Goal: Transaction & Acquisition: Purchase product/service

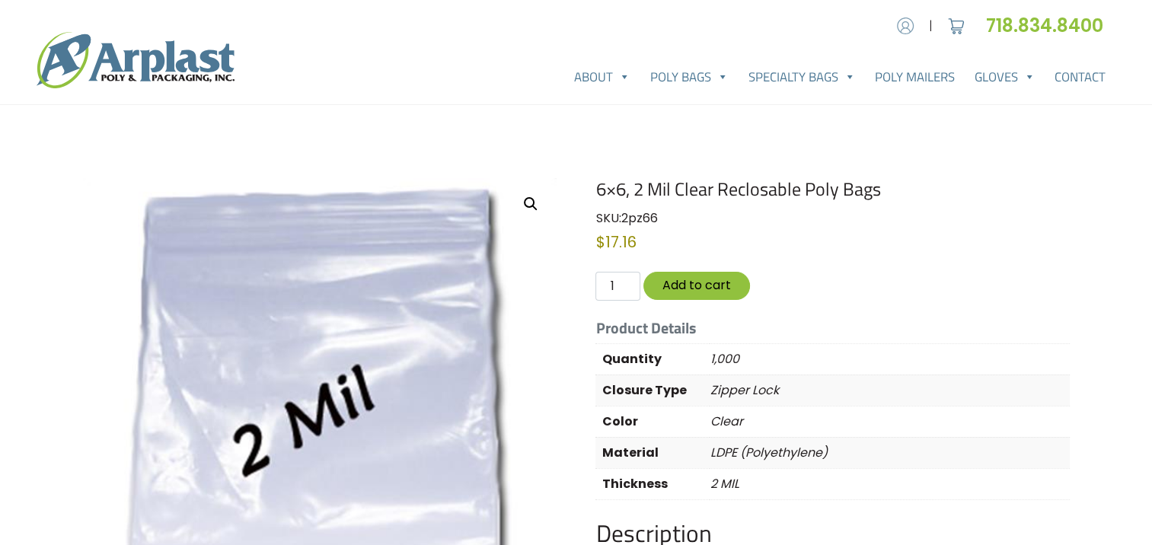
click at [894, 26] on img at bounding box center [905, 25] width 23 height 23
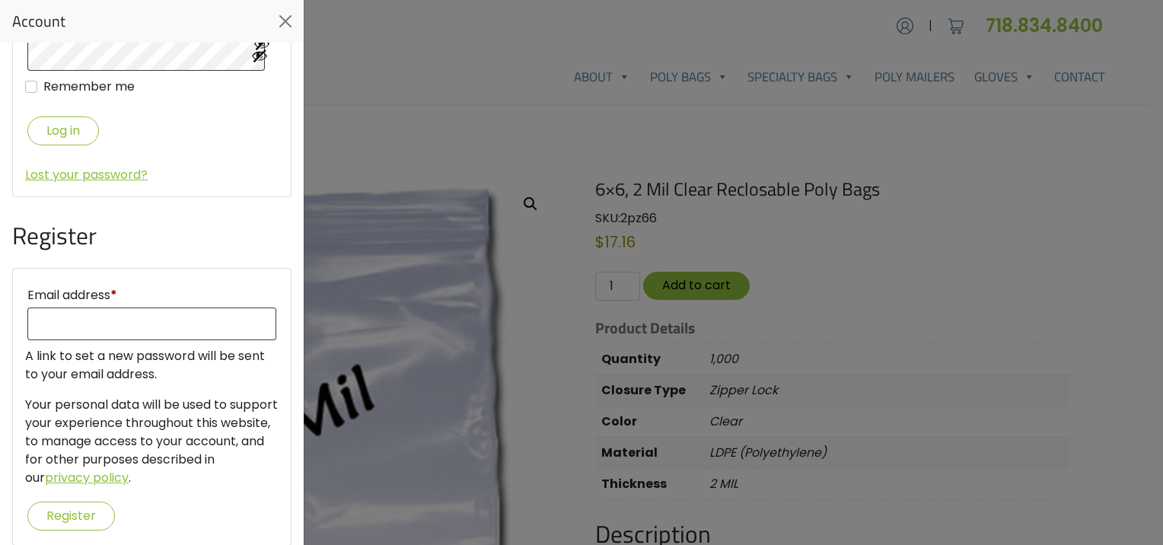
scroll to position [177, 0]
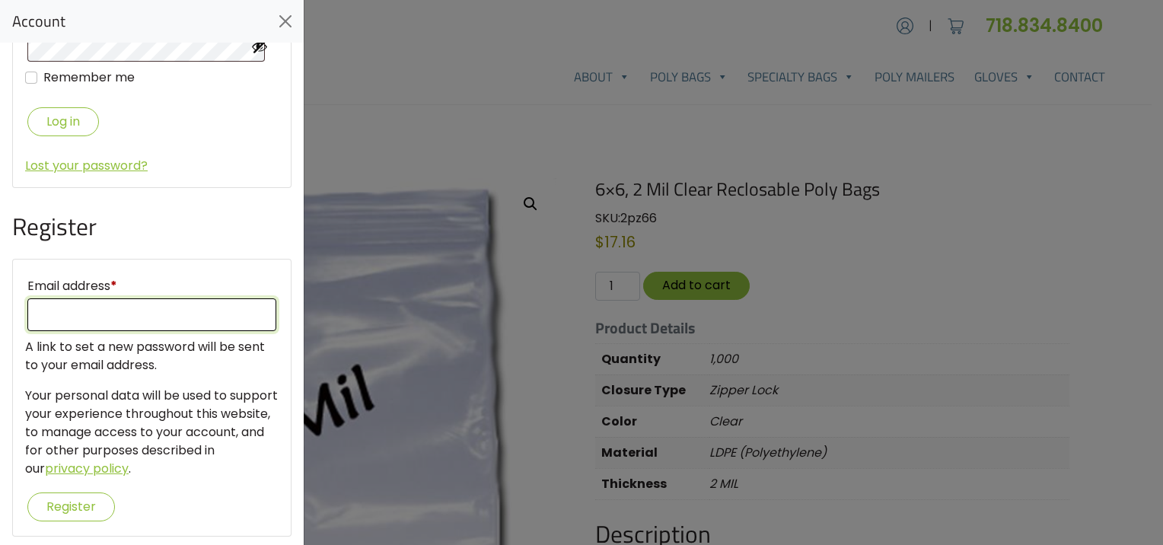
click at [106, 300] on input "Email address *" at bounding box center [151, 314] width 249 height 33
type input "jaegan.osborne@chem-pak.com"
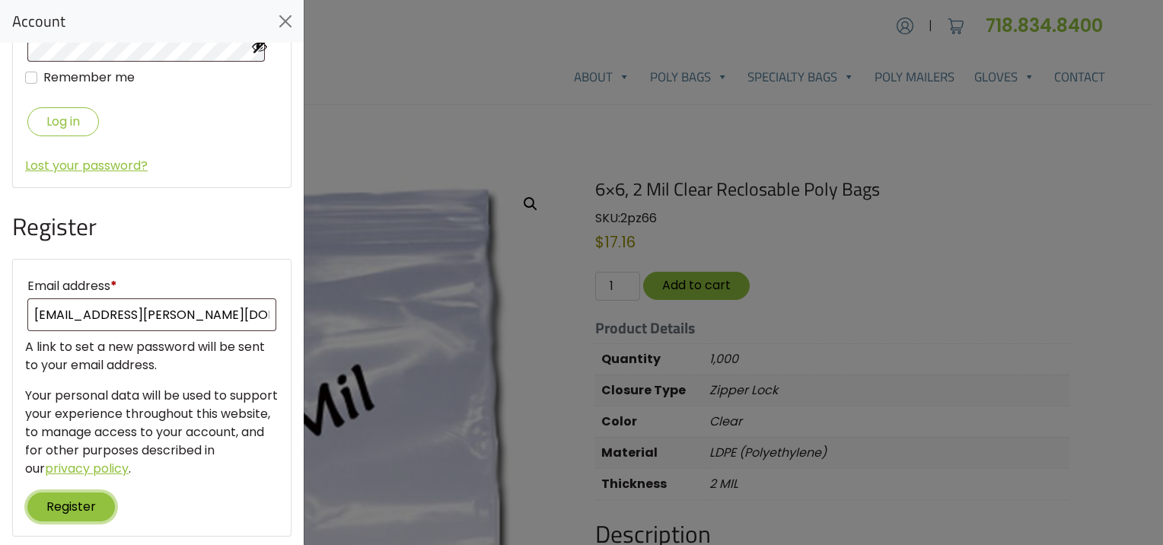
click at [59, 492] on button "Register" at bounding box center [71, 506] width 88 height 28
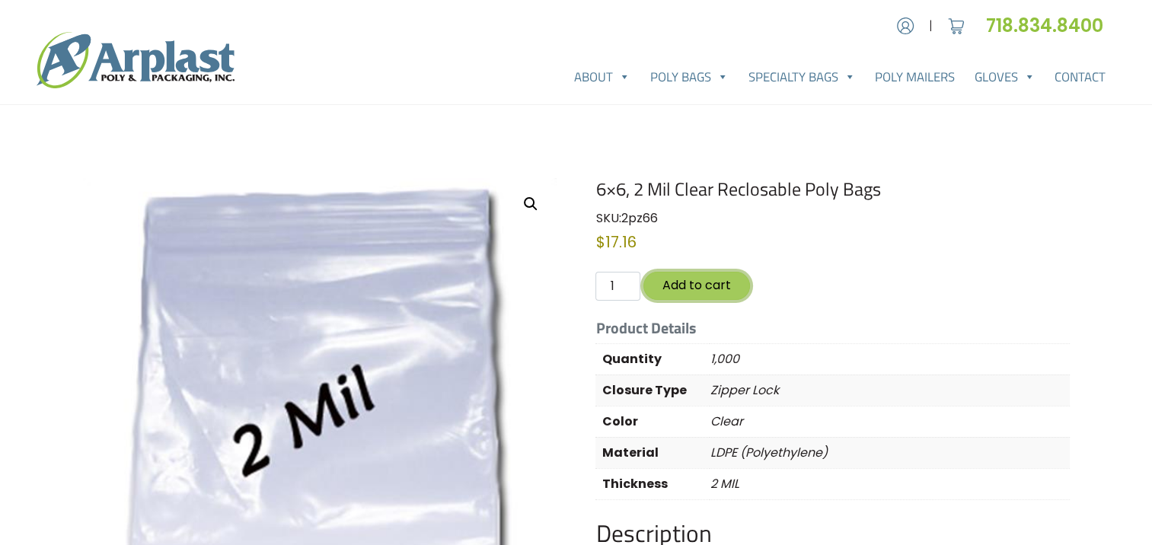
click at [719, 283] on button "Add to cart" at bounding box center [696, 286] width 107 height 28
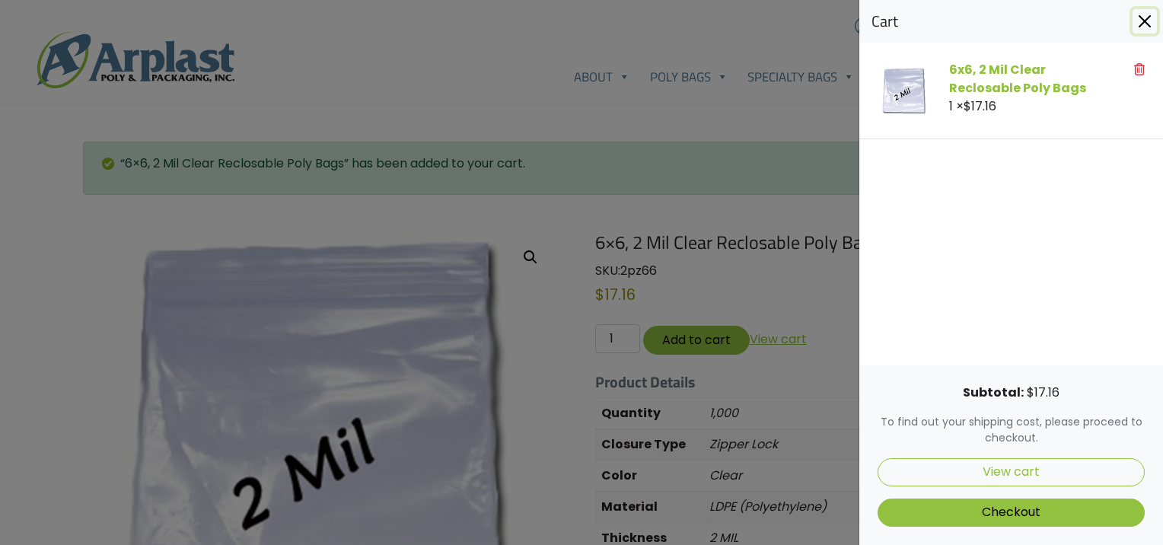
click at [1147, 23] on button "Close" at bounding box center [1145, 21] width 24 height 24
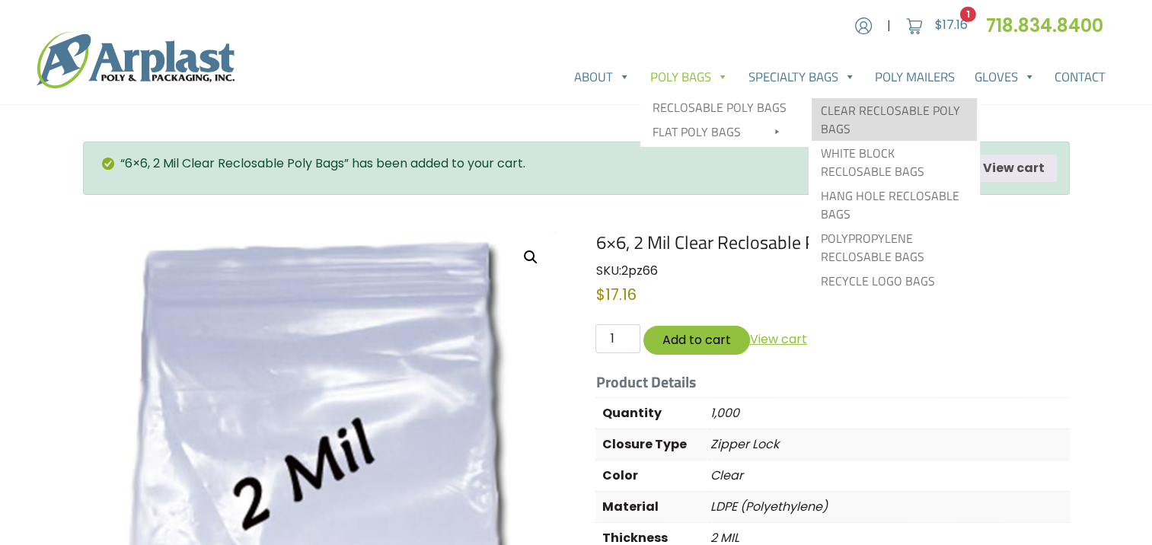
click at [859, 109] on link "Clear Reclosable Poly Bags" at bounding box center [893, 119] width 165 height 43
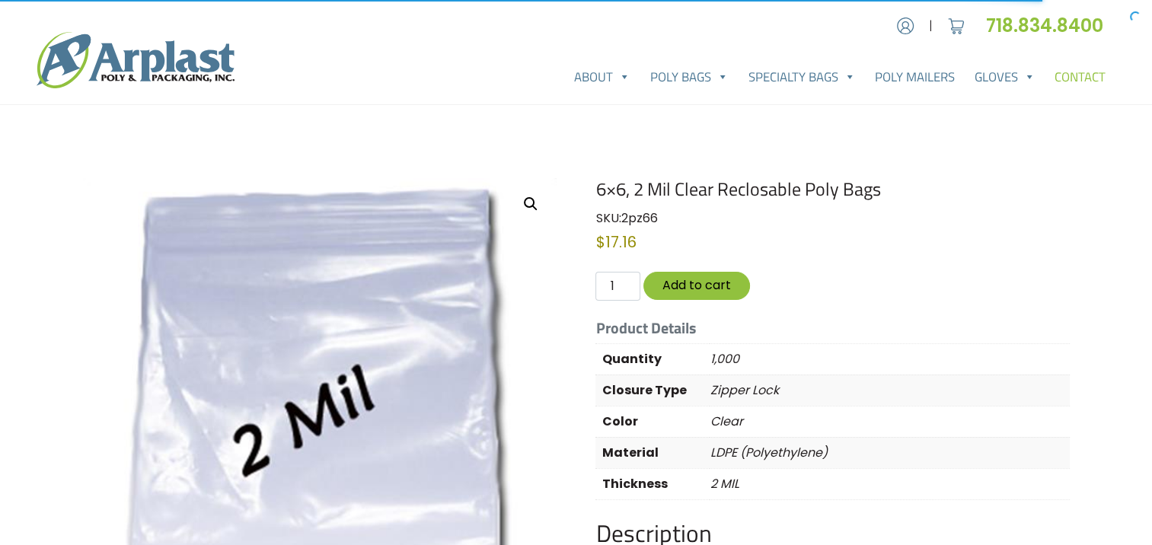
click at [1074, 83] on link "Contact" at bounding box center [1079, 77] width 71 height 30
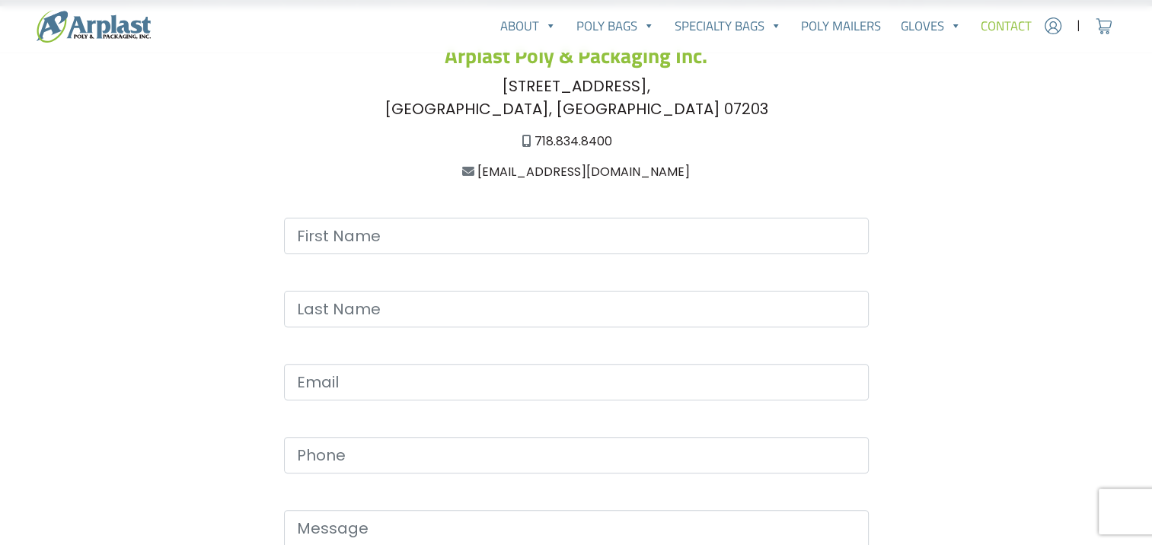
scroll to position [304, 0]
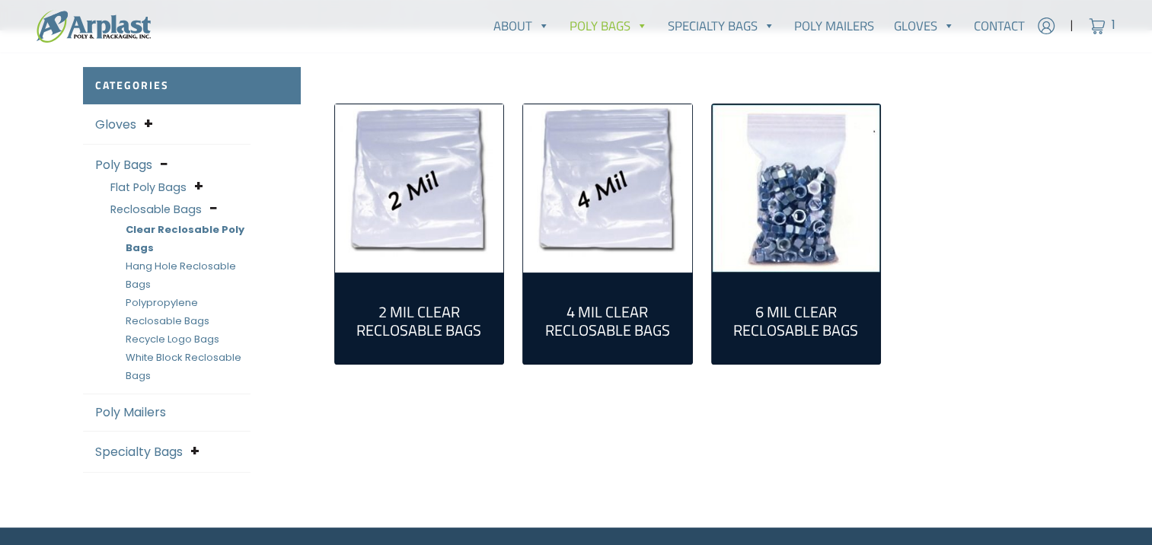
scroll to position [457, 0]
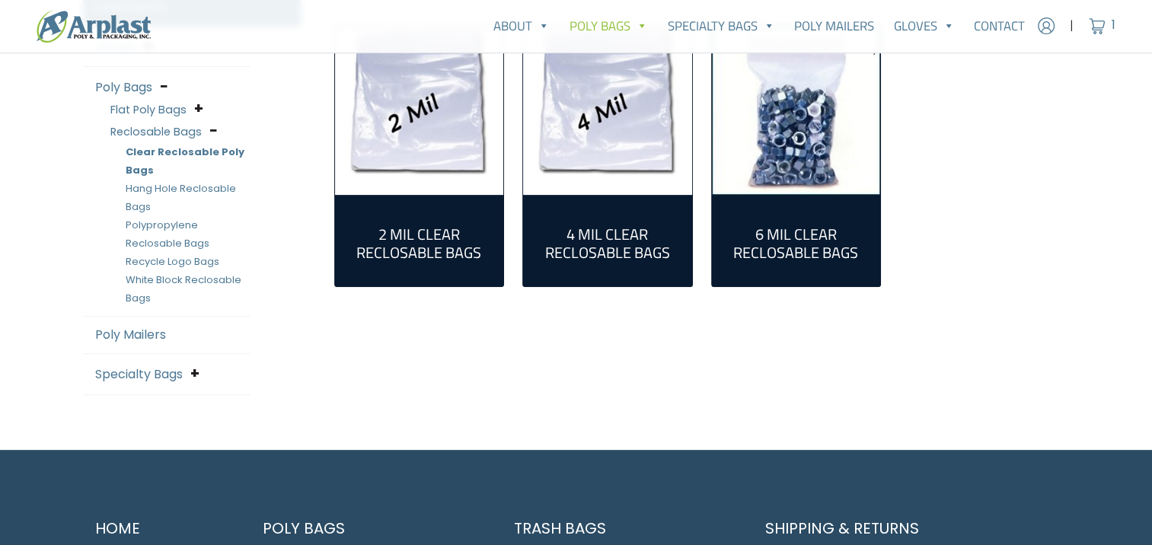
click at [434, 250] on h2 "2 Mil Clear Reclosable Bags (55)" at bounding box center [419, 243] width 145 height 37
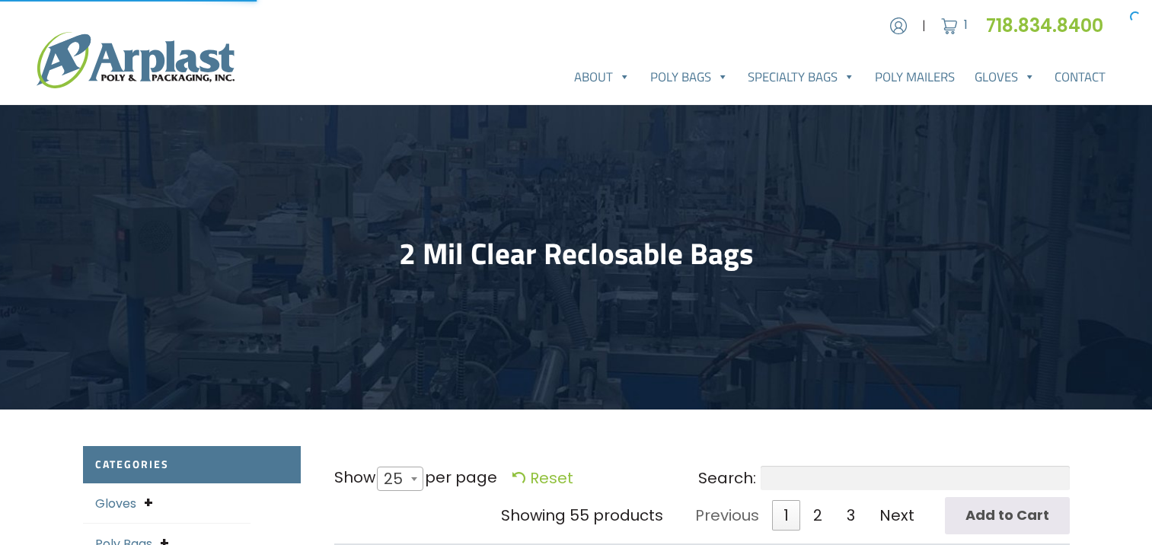
select select "25"
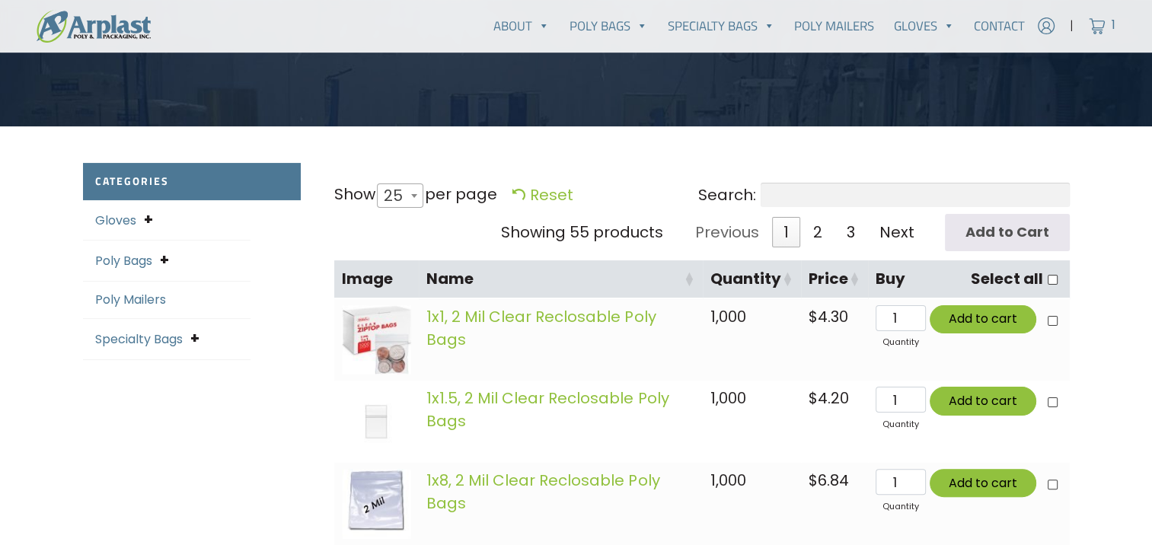
scroll to position [304, 0]
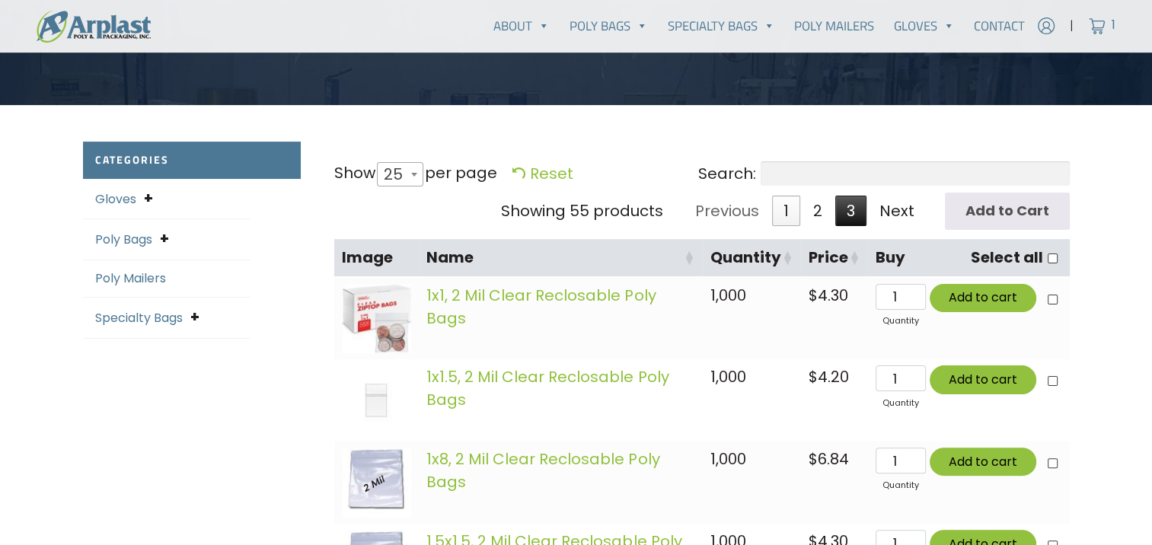
click at [840, 213] on link "3" at bounding box center [850, 211] width 31 height 30
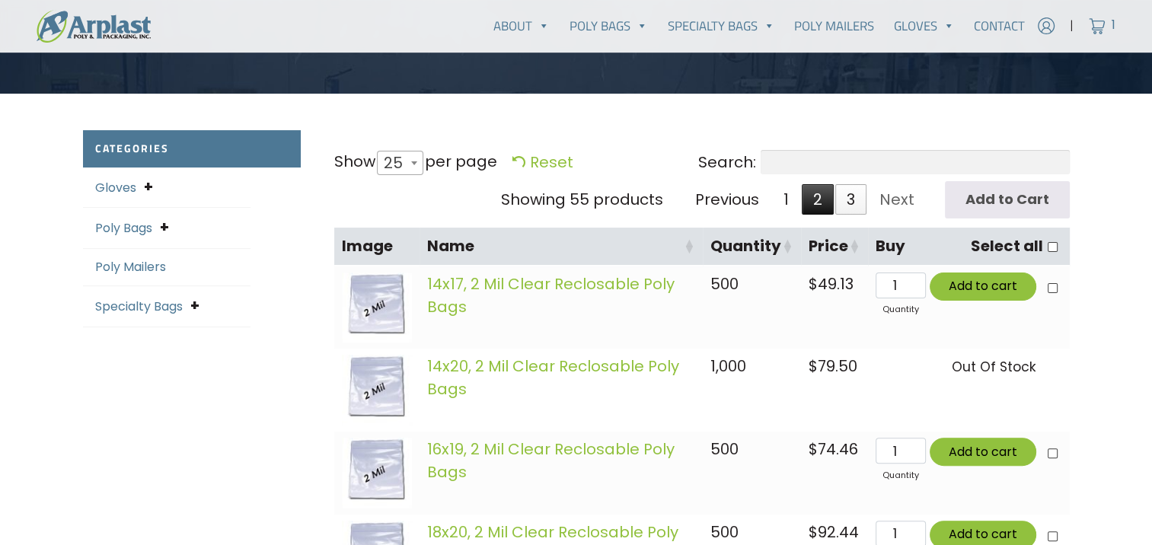
scroll to position [313, 0]
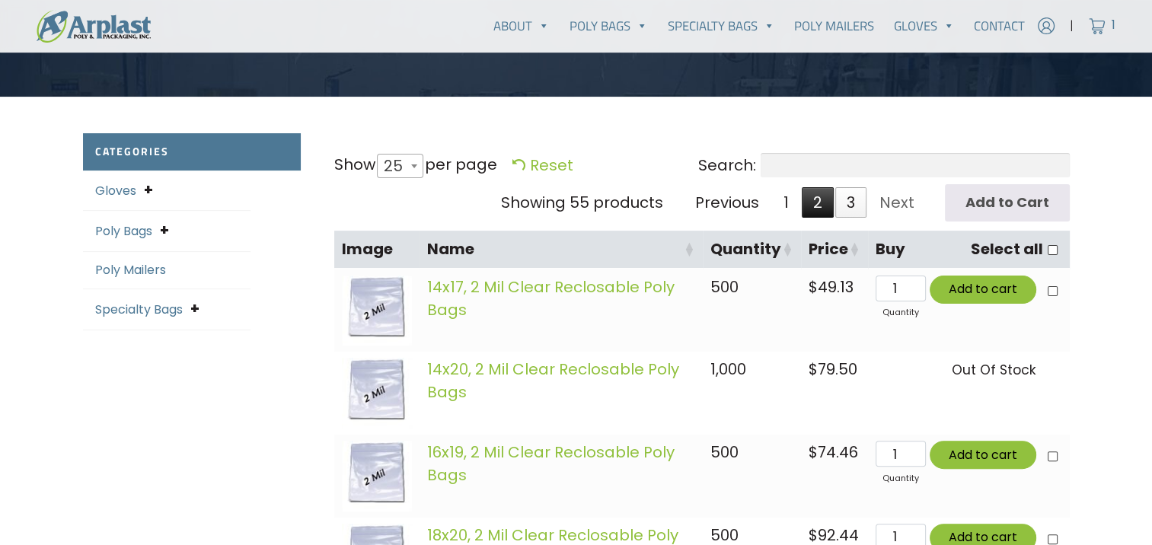
click at [819, 203] on link "2" at bounding box center [818, 202] width 32 height 30
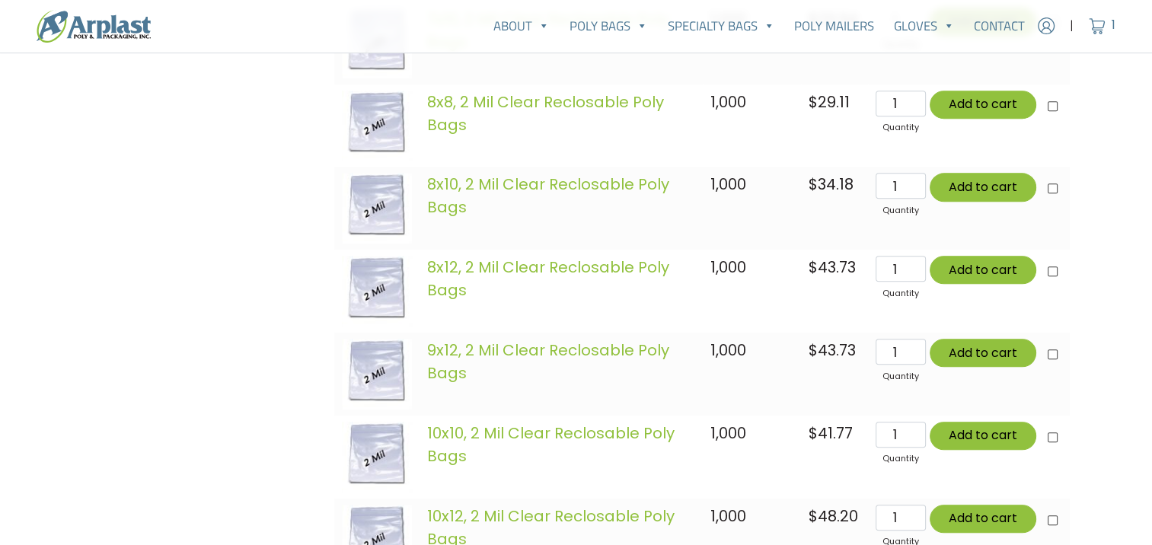
scroll to position [1607, 0]
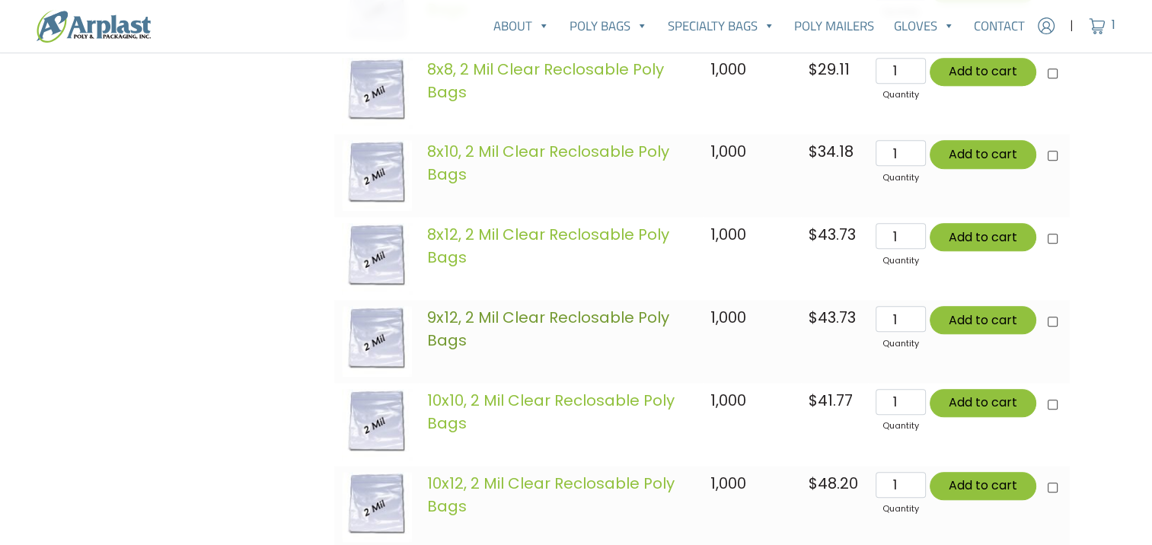
click at [508, 322] on link "9x12, 2 Mil Clear Reclosable Poly Bags" at bounding box center [548, 329] width 242 height 44
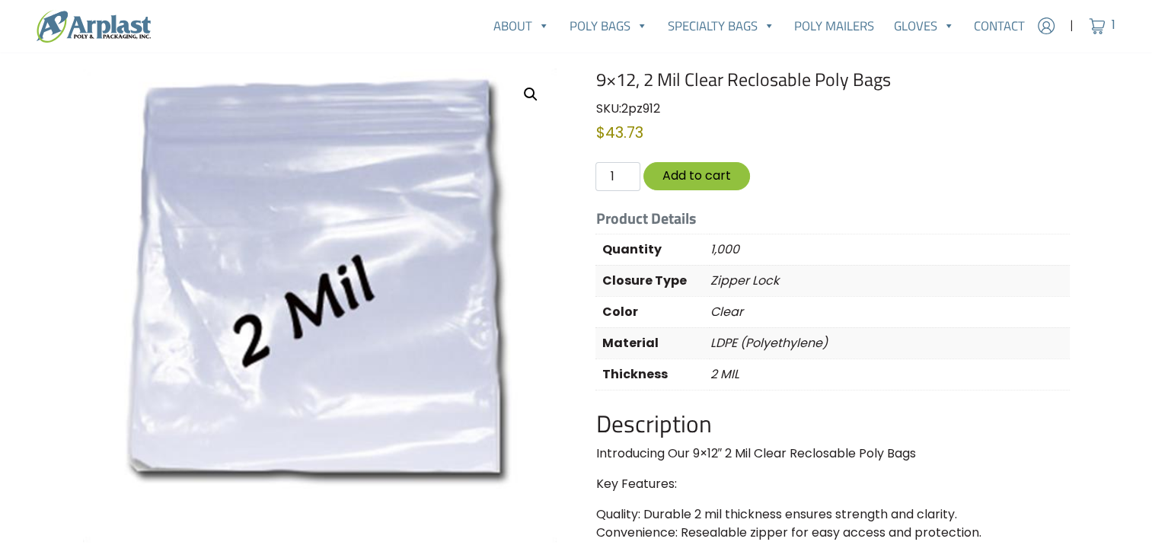
scroll to position [76, 0]
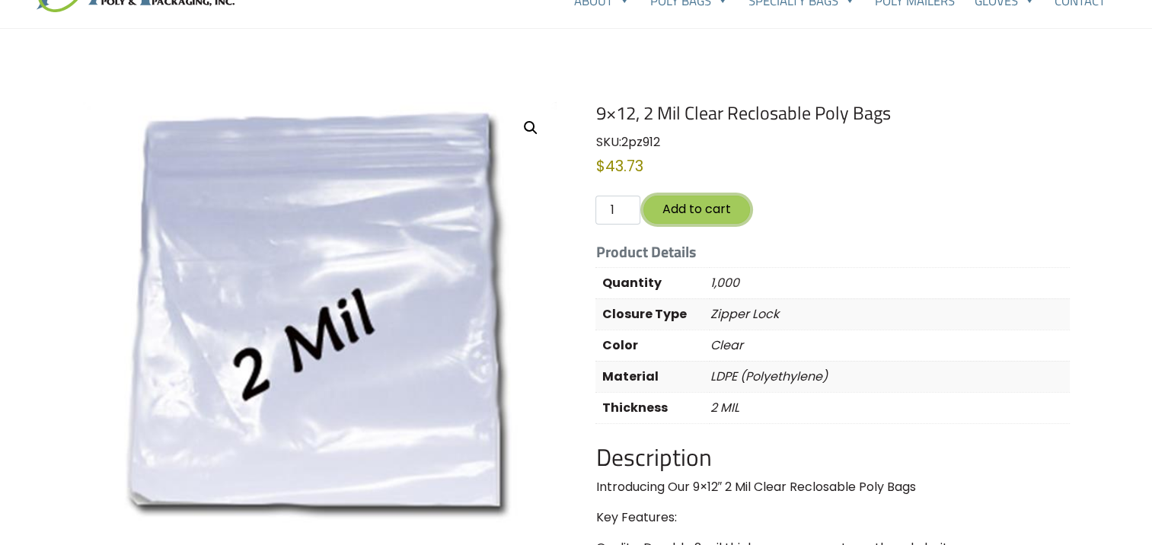
click at [724, 209] on button "Add to cart" at bounding box center [696, 210] width 107 height 28
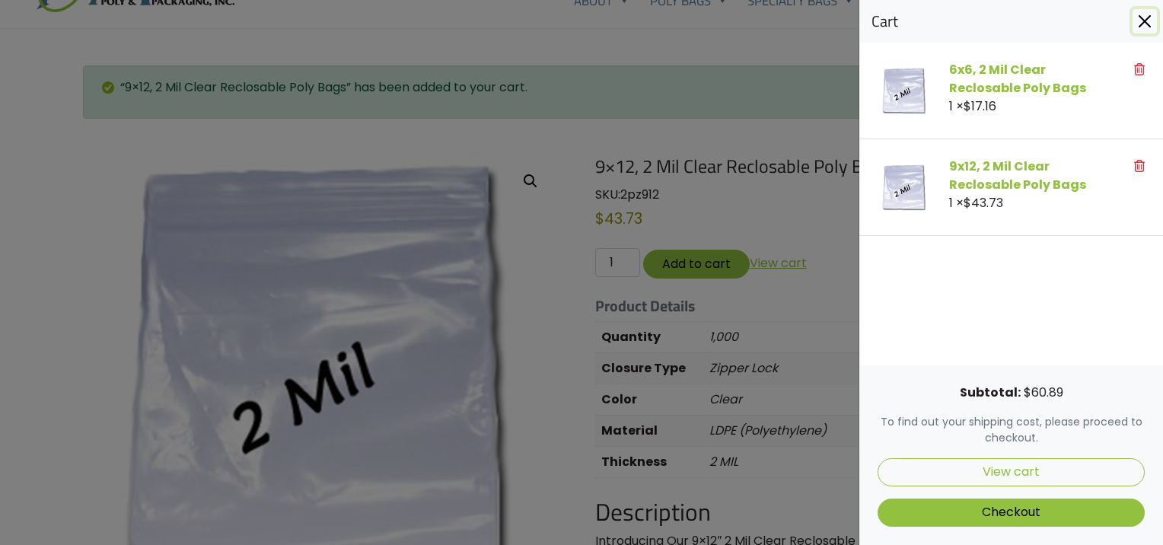
click at [1142, 24] on button "Close" at bounding box center [1145, 21] width 24 height 24
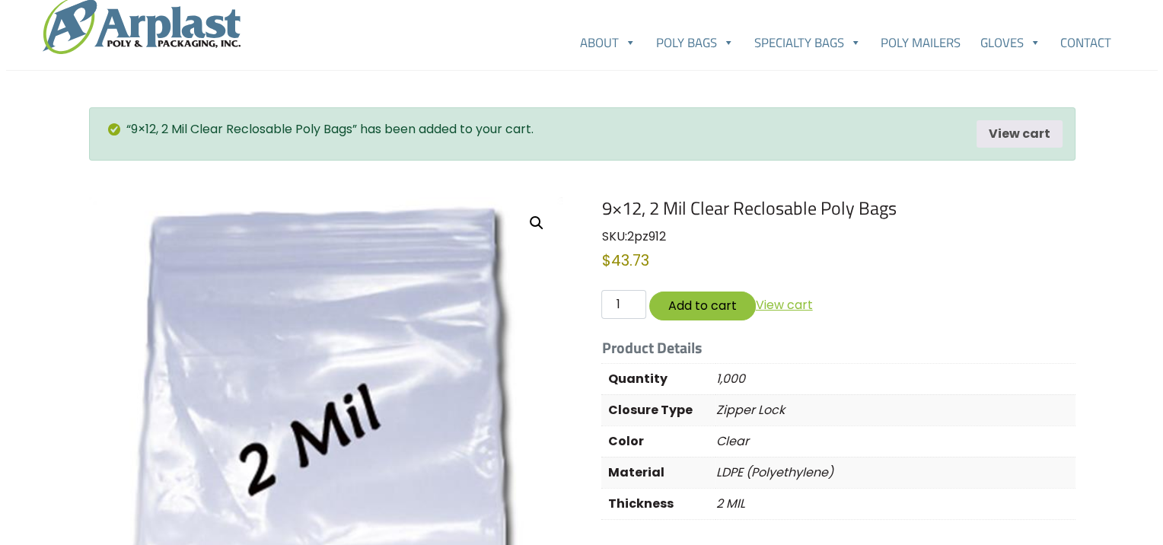
scroll to position [0, 0]
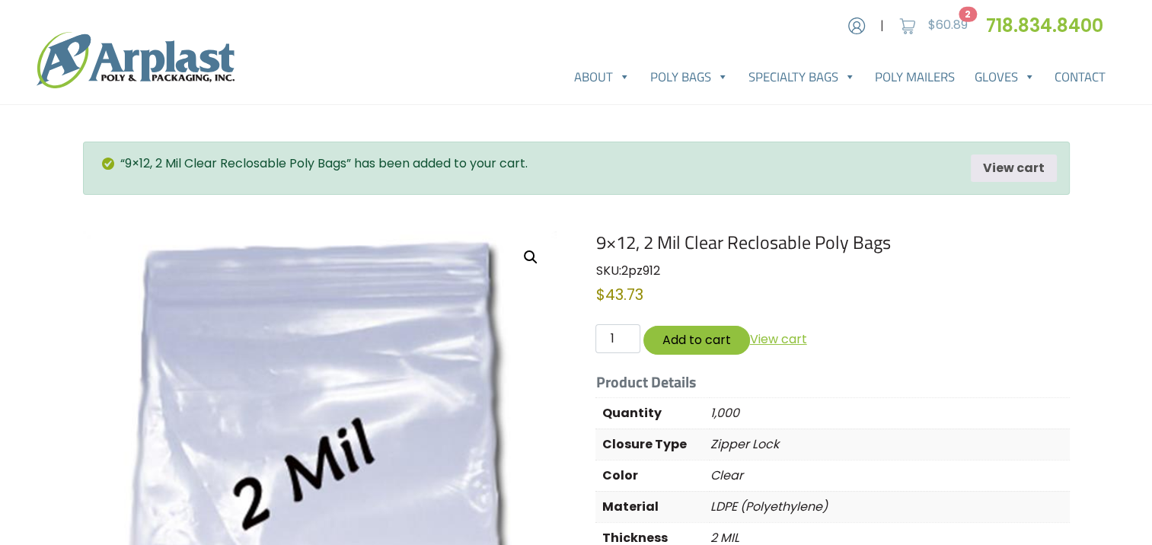
click at [930, 26] on span "$" at bounding box center [932, 25] width 8 height 18
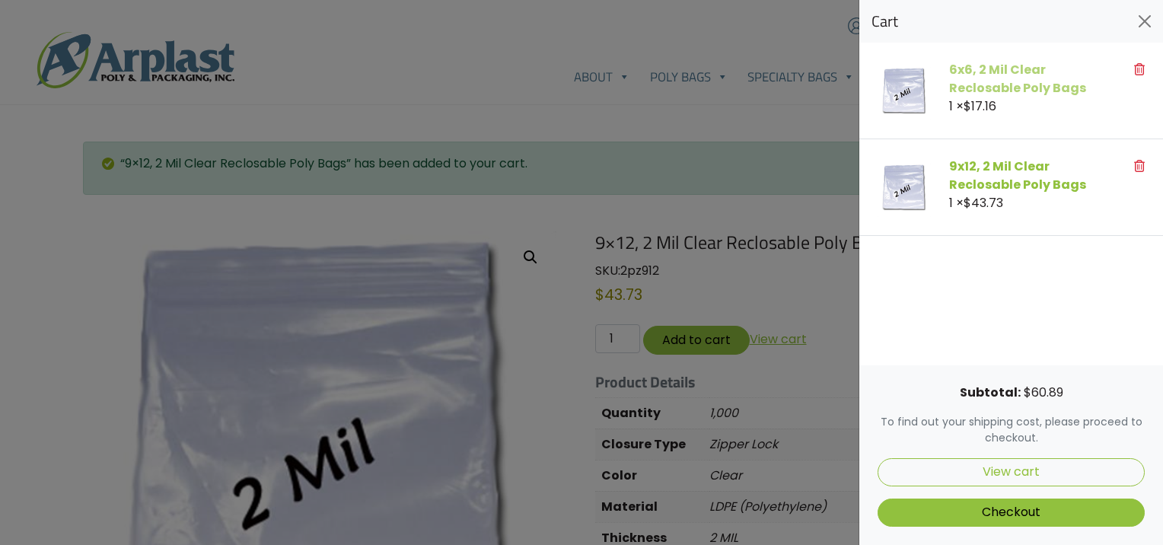
click at [999, 88] on link "6x6, 2 Mil Clear Reclosable Poly Bags" at bounding box center [1017, 79] width 137 height 36
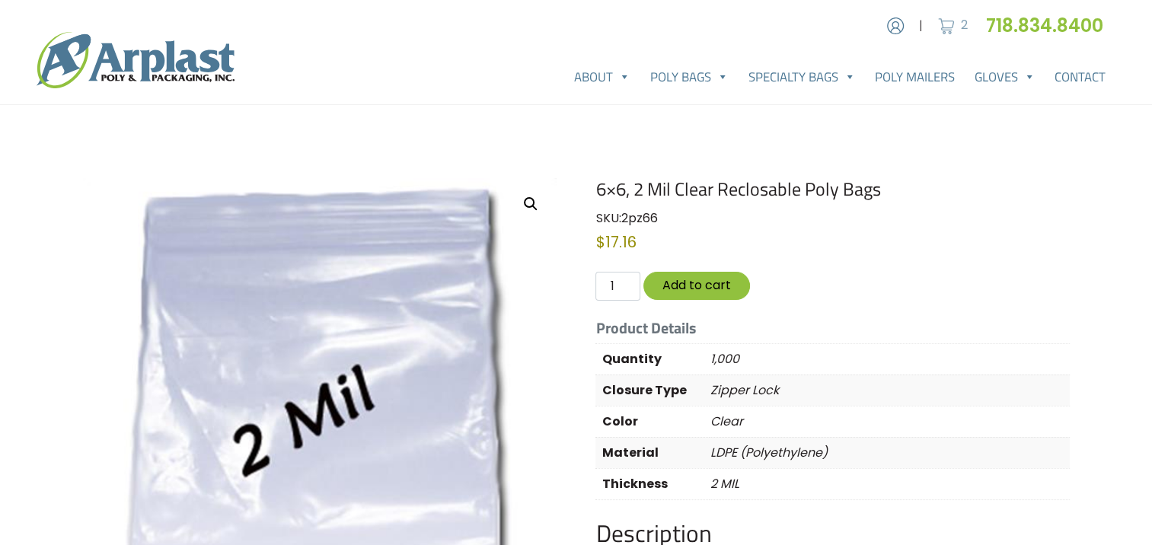
click at [937, 23] on img at bounding box center [946, 25] width 23 height 23
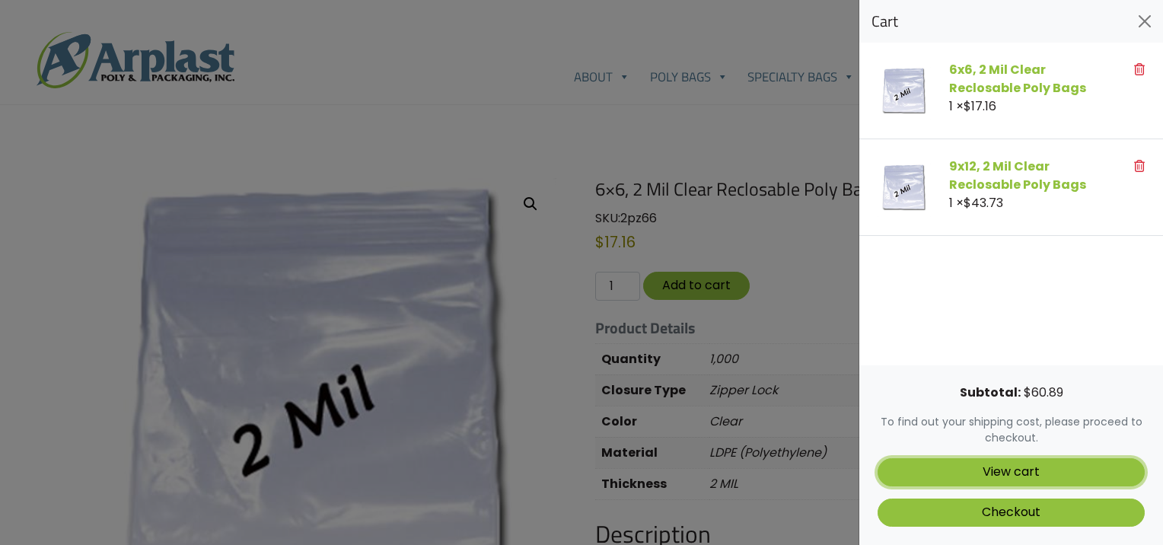
click at [1044, 475] on link "View cart" at bounding box center [1011, 472] width 267 height 28
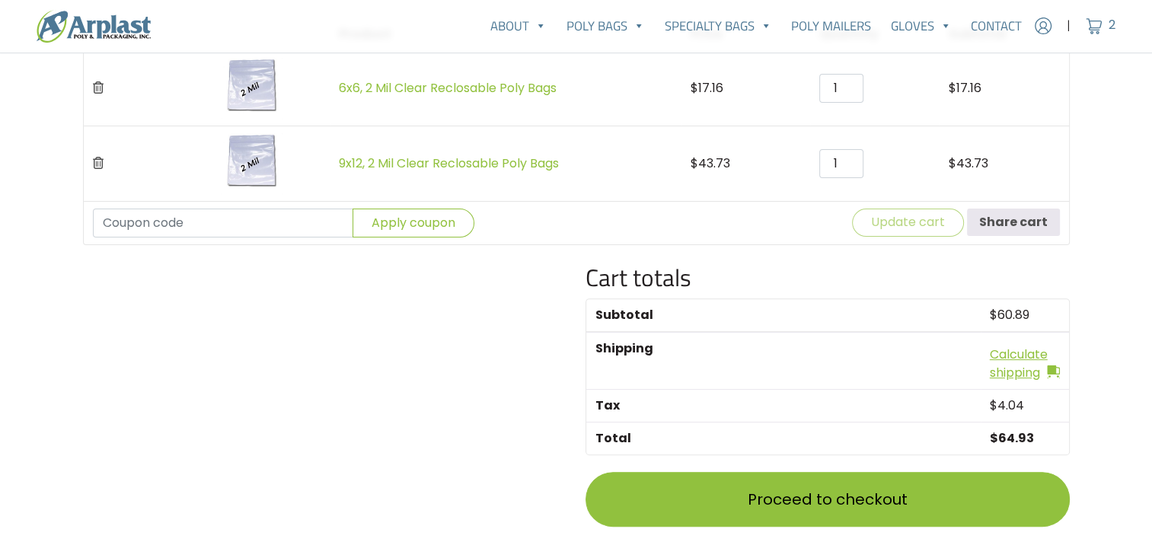
scroll to position [457, 0]
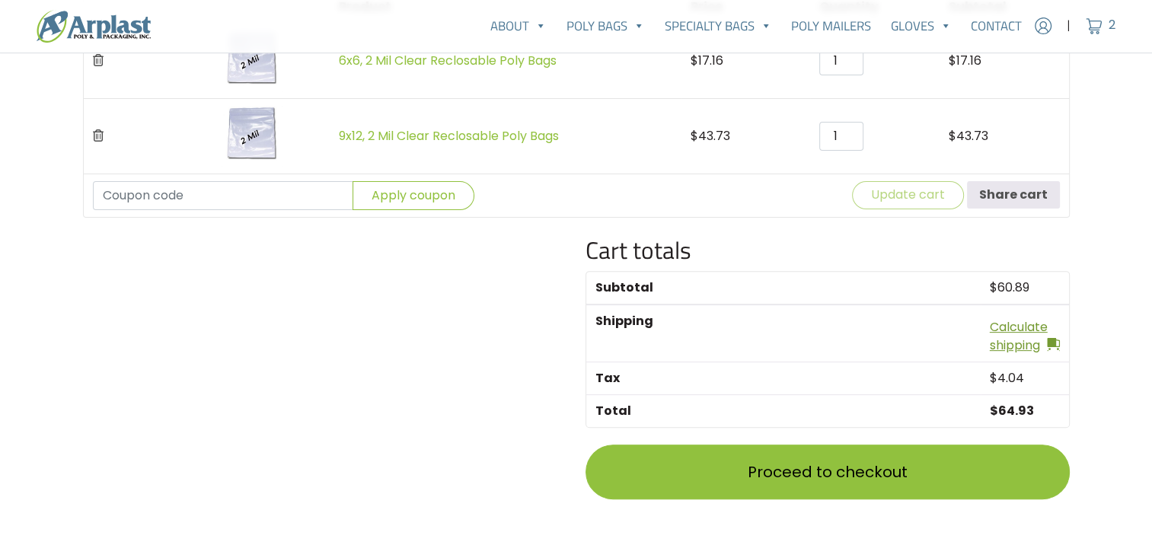
click at [1003, 343] on link "Calculate shipping" at bounding box center [1025, 336] width 70 height 37
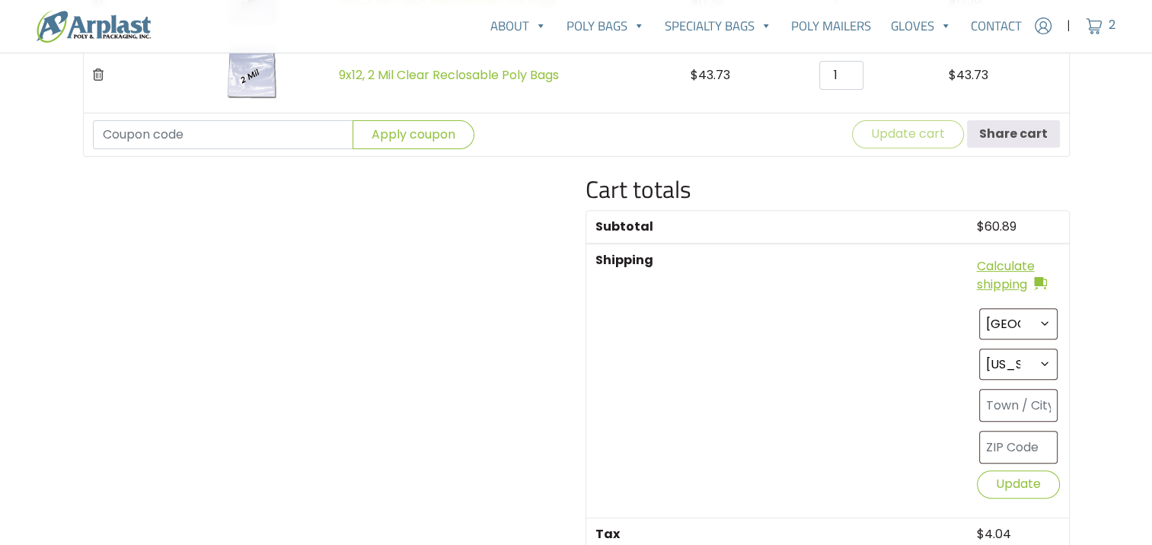
scroll to position [609, 0]
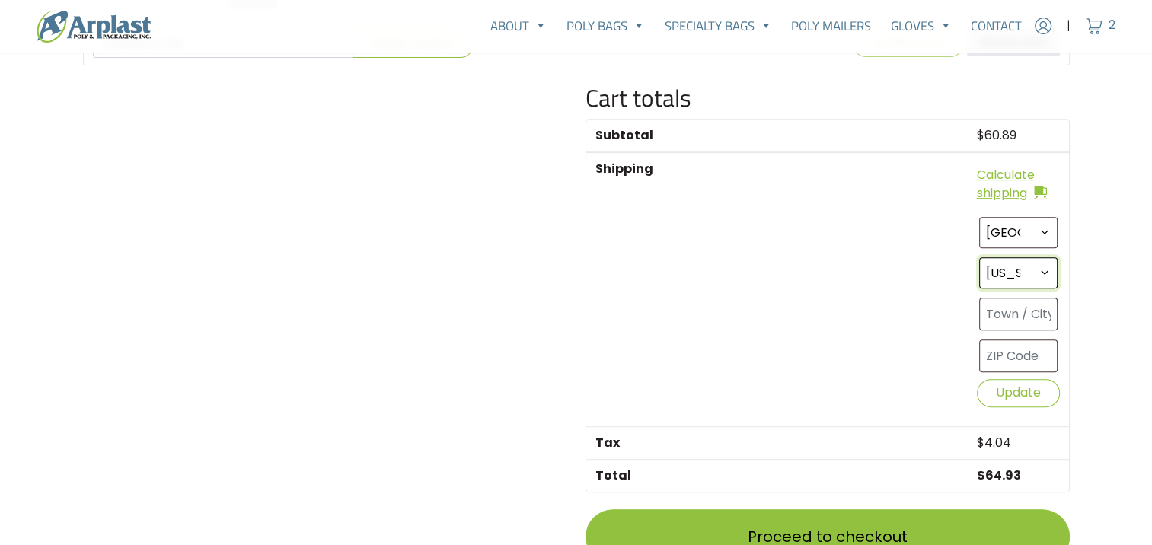
click at [1039, 269] on select "Select an option… Alabama Alaska Arizona Arkansas California Colorado Connectic…" at bounding box center [1018, 272] width 78 height 31
select select "WV"
click at [979, 257] on select "Select an option… Alabama Alaska Arizona Arkansas California Colorado Connectic…" at bounding box center [1018, 272] width 78 height 31
drag, startPoint x: 1028, startPoint y: 329, endPoint x: 1026, endPoint y: 319, distance: 10.0
click at [1027, 328] on section "Select a country / region… United States (US) Select an option… Alabama Alaska …" at bounding box center [1018, 311] width 83 height 193
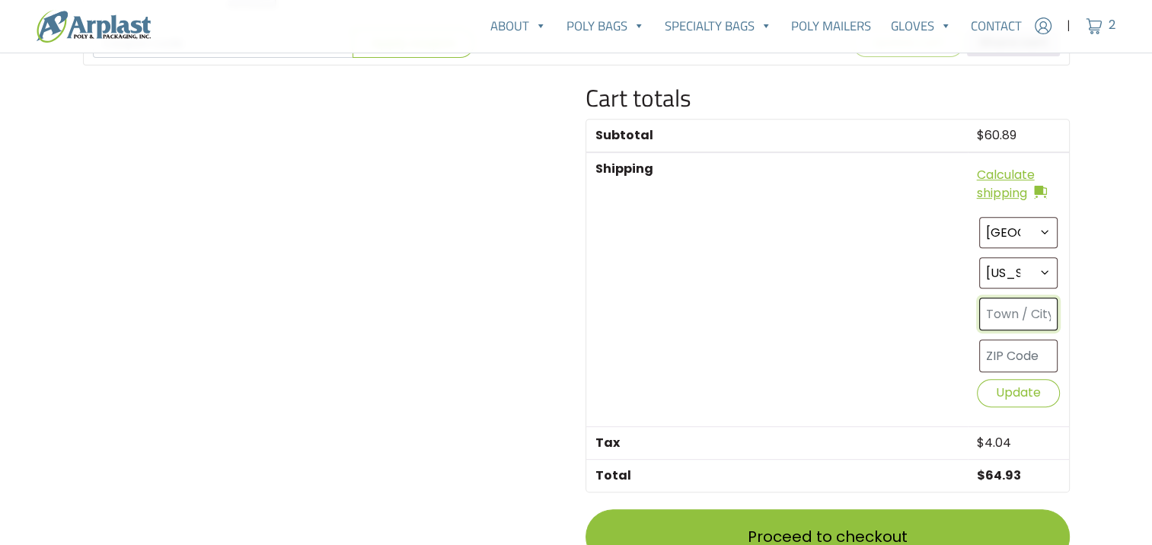
click at [1026, 318] on input "text" at bounding box center [1018, 314] width 78 height 33
drag, startPoint x: 894, startPoint y: 307, endPoint x: 902, endPoint y: 304, distance: 7.9
click at [895, 307] on th "Shipping" at bounding box center [776, 289] width 381 height 274
click at [1010, 316] on input "text" at bounding box center [1018, 314] width 78 height 33
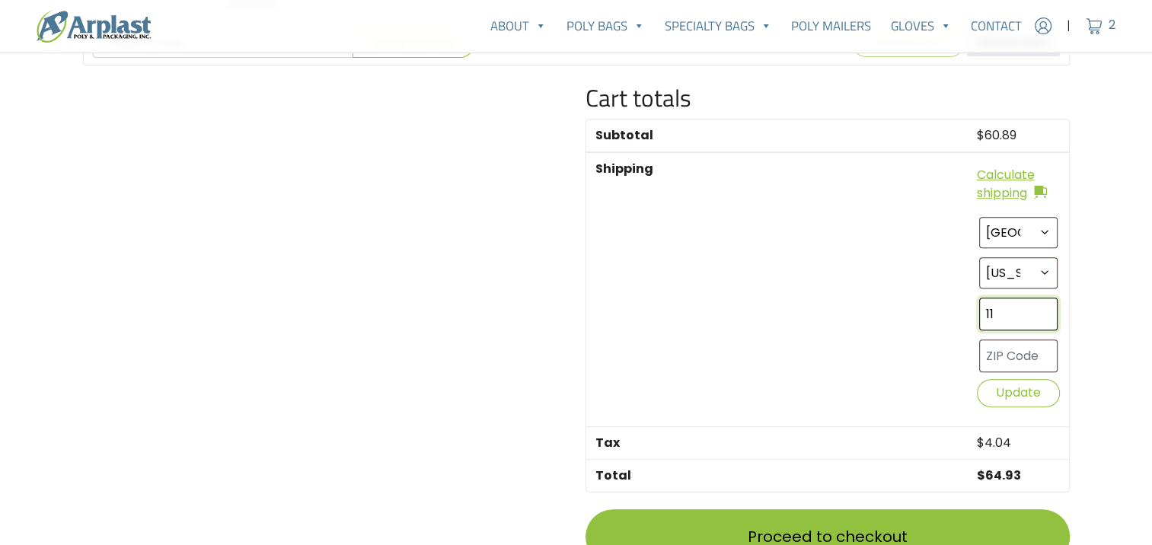
type input "1"
type input "Martinsburg"
click at [898, 288] on th "Shipping" at bounding box center [776, 289] width 381 height 274
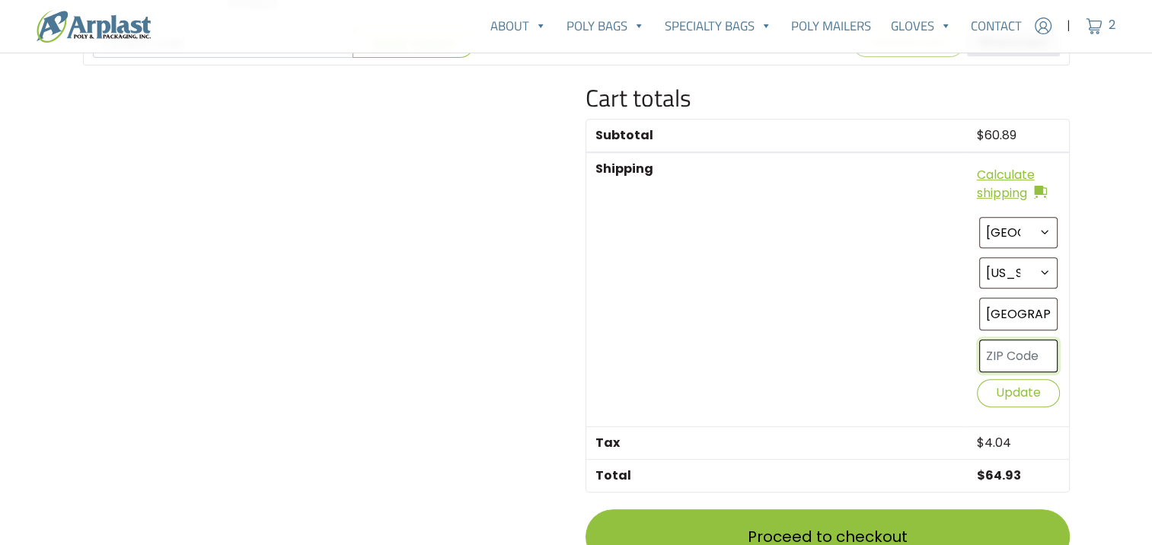
click at [996, 359] on input "text" at bounding box center [1018, 355] width 78 height 33
type input "25405"
click at [892, 328] on th "Shipping" at bounding box center [776, 289] width 381 height 274
click at [1019, 385] on button "Update" at bounding box center [1018, 393] width 83 height 28
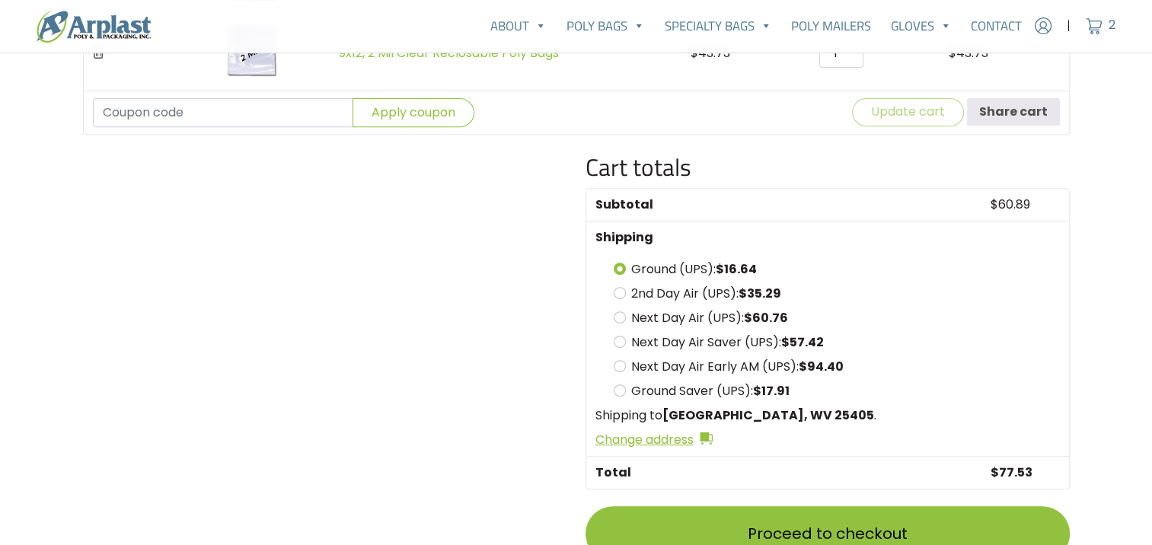
scroll to position [677, 0]
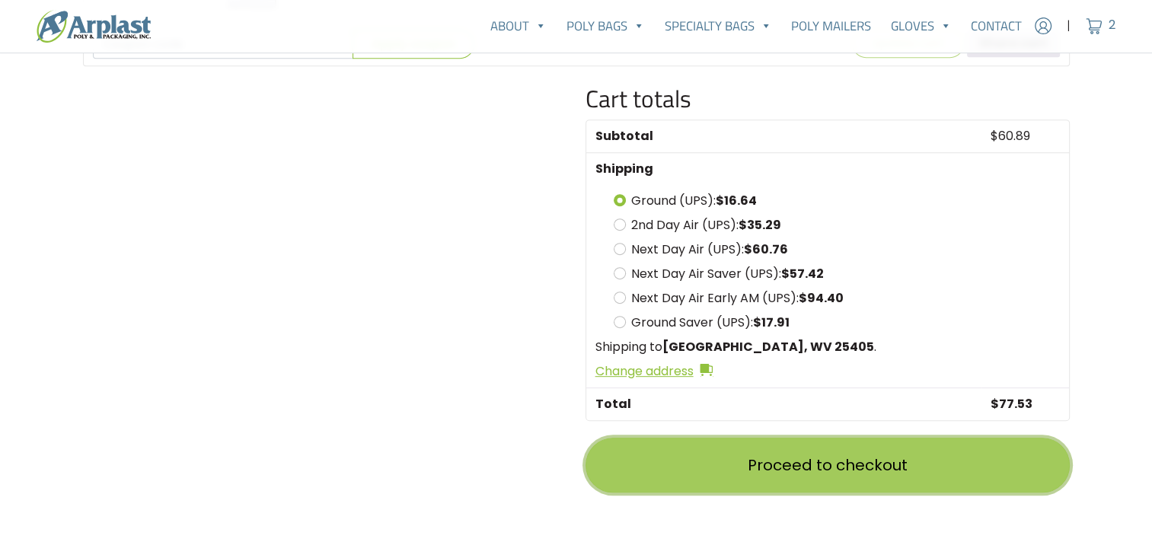
click at [872, 470] on link "Proceed to checkout" at bounding box center [827, 465] width 484 height 55
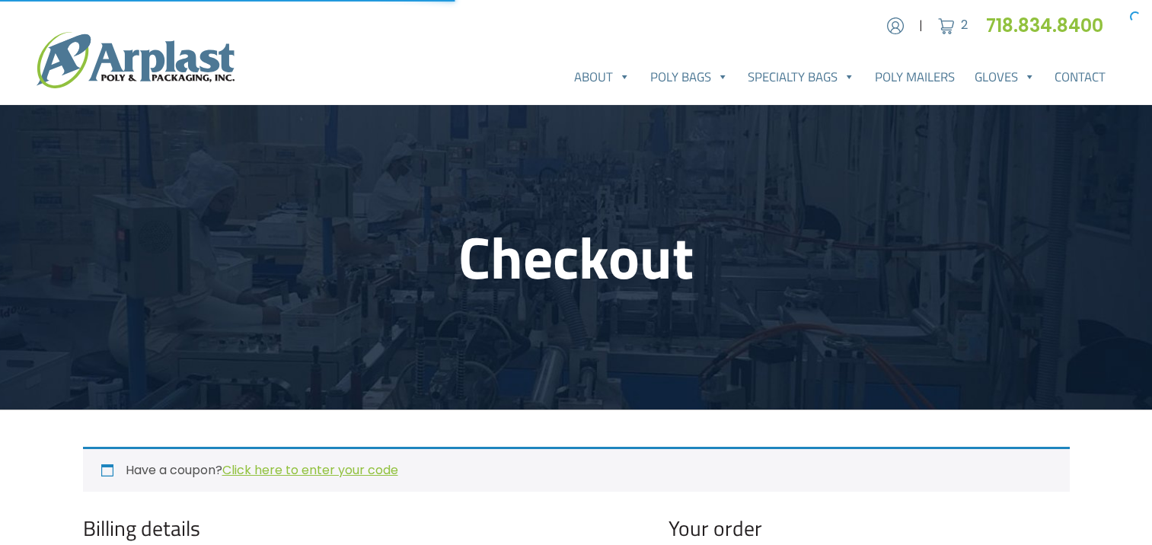
select select "WV"
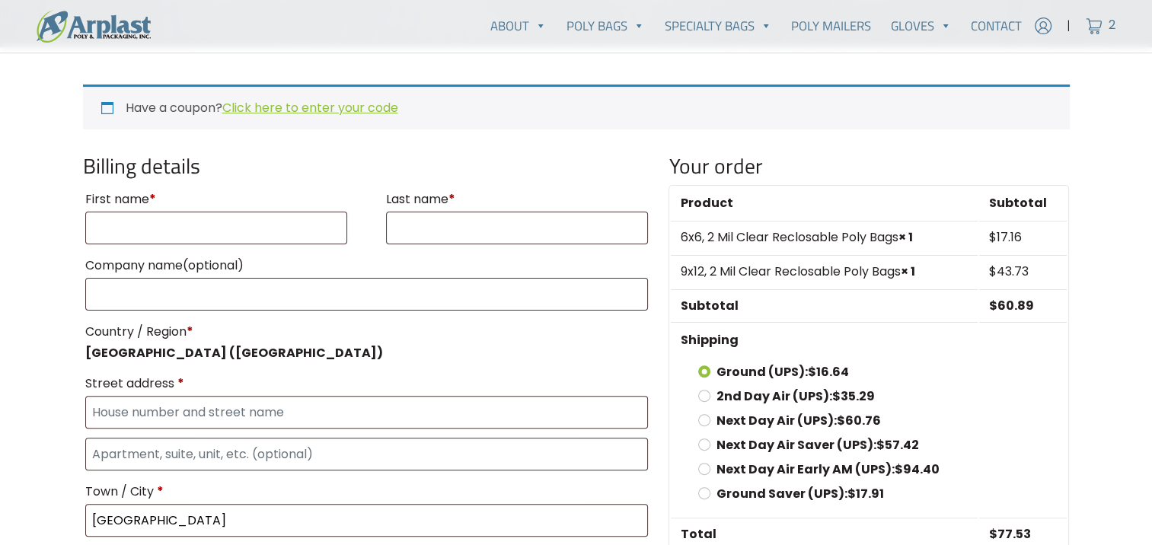
scroll to position [457, 0]
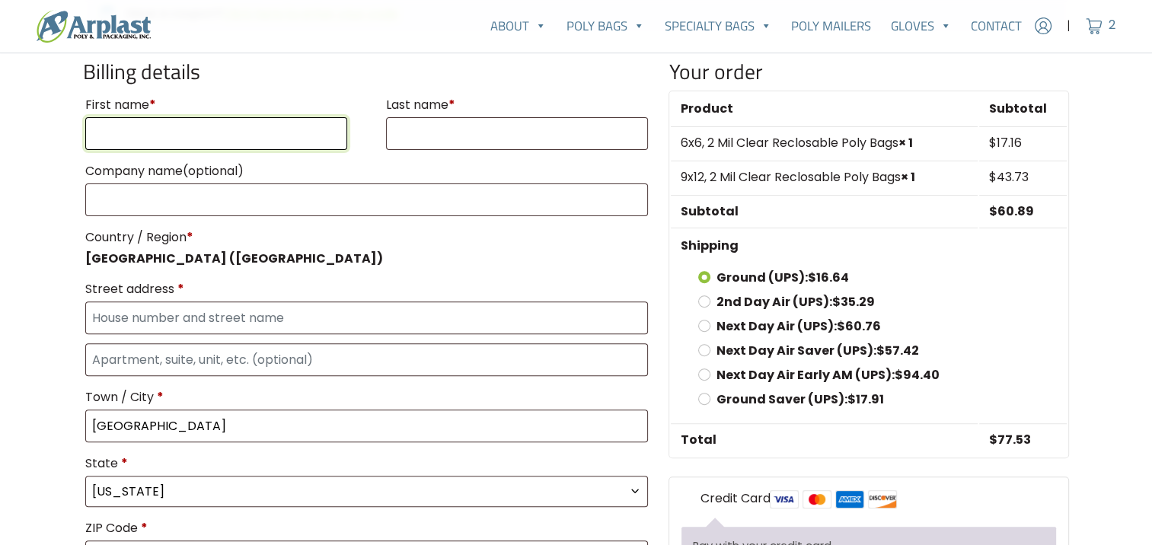
click at [225, 135] on input "First name *" at bounding box center [216, 133] width 263 height 33
type input "Jaegan"
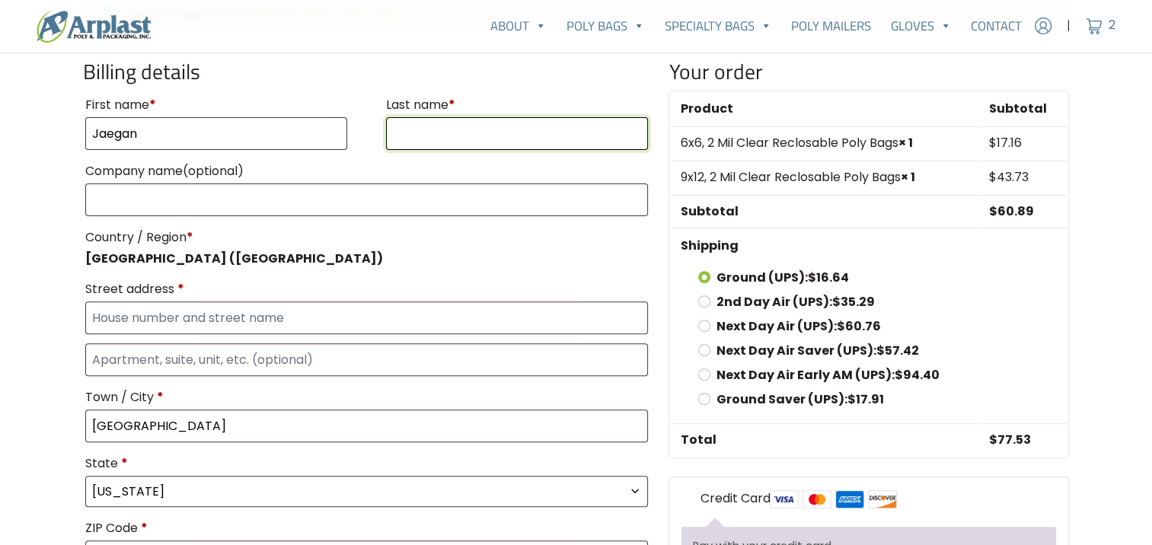
type input "Jaegan"
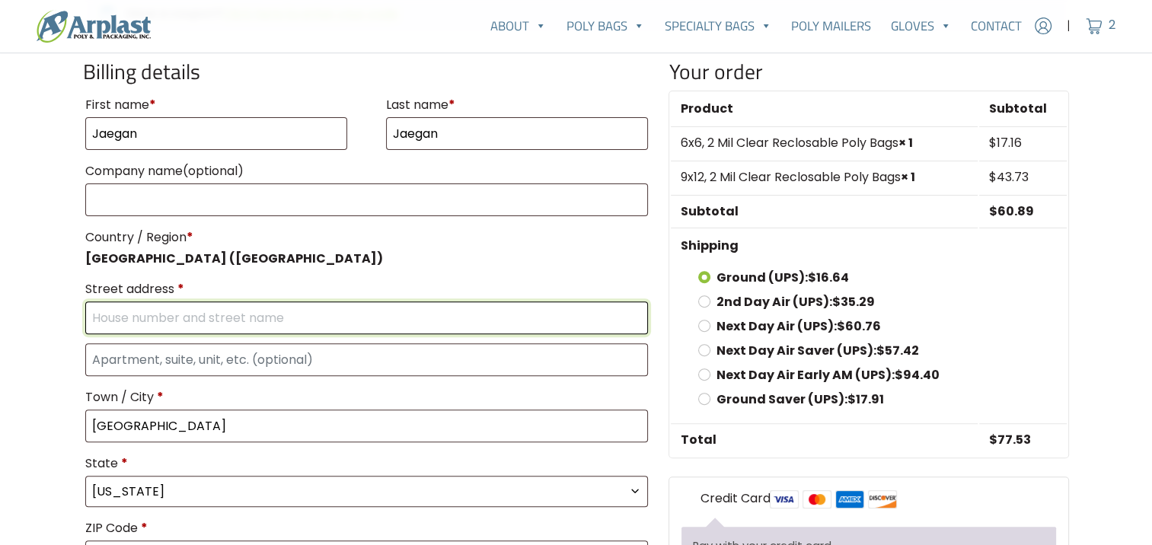
type input "jaegan.osborne@chem-pak.com"
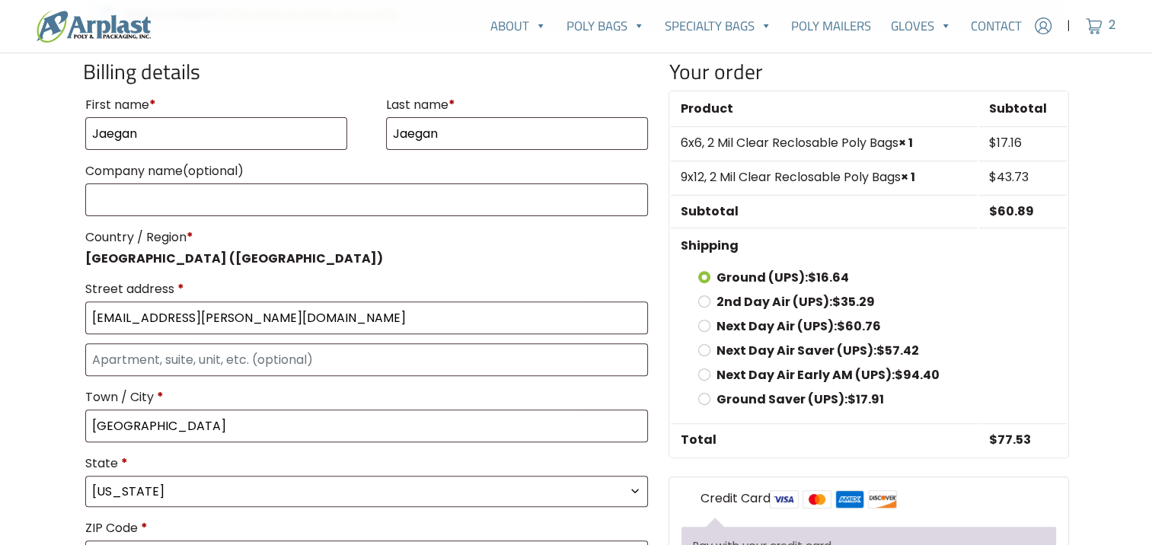
type input "304-901-3885"
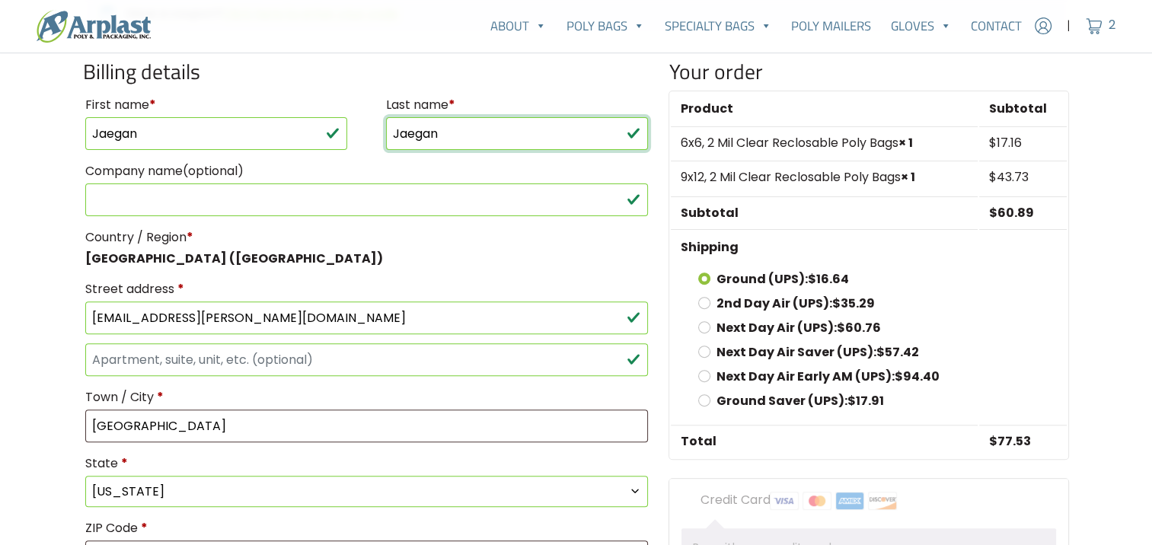
click at [469, 128] on input "Jaegan" at bounding box center [517, 133] width 263 height 33
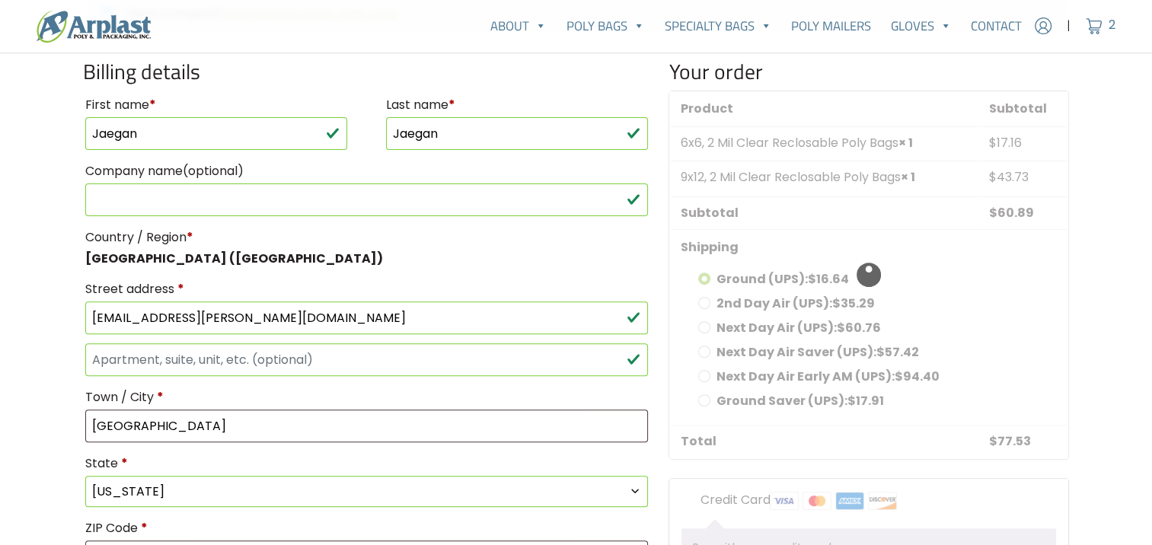
click at [269, 113] on label "First name *" at bounding box center [216, 105] width 263 height 24
click at [269, 117] on input "Jaegan" at bounding box center [216, 133] width 263 height 33
click at [273, 123] on input "Jaegan" at bounding box center [216, 133] width 263 height 33
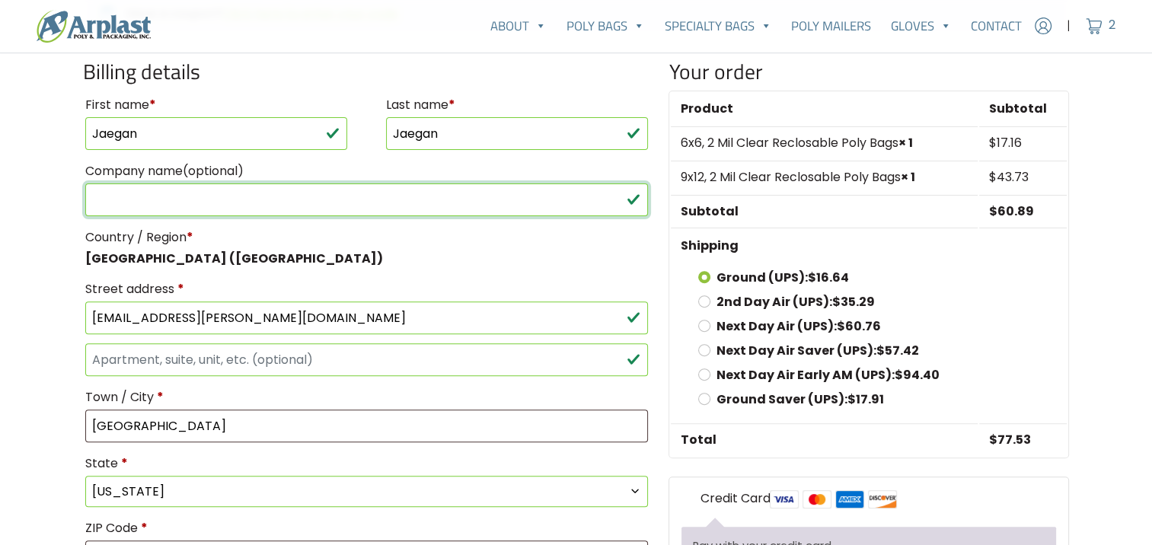
type input "Chem-Pak"
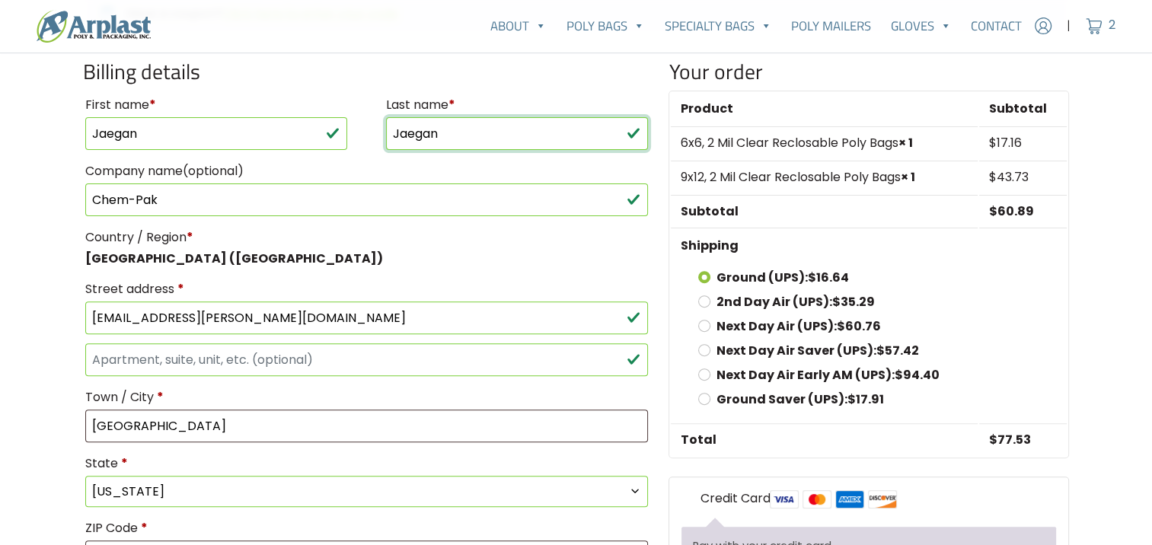
click at [439, 126] on input "Jaegan" at bounding box center [517, 133] width 263 height 33
type input "Osborne"
click at [409, 82] on h3 "Billing details" at bounding box center [367, 71] width 568 height 25
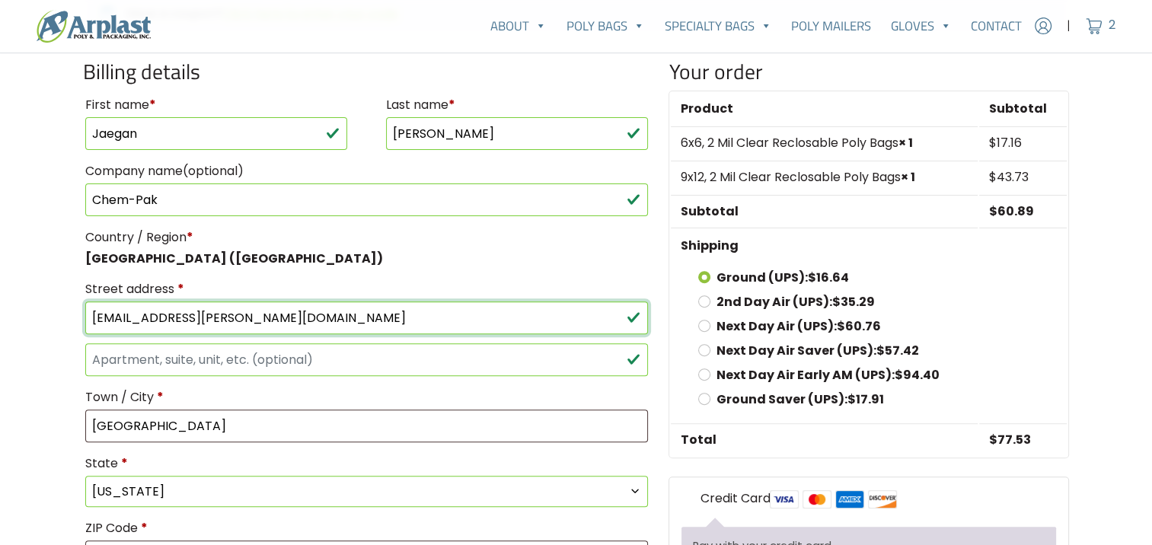
click at [243, 308] on input "jaegan.osborne@chem-pak.com" at bounding box center [366, 317] width 563 height 33
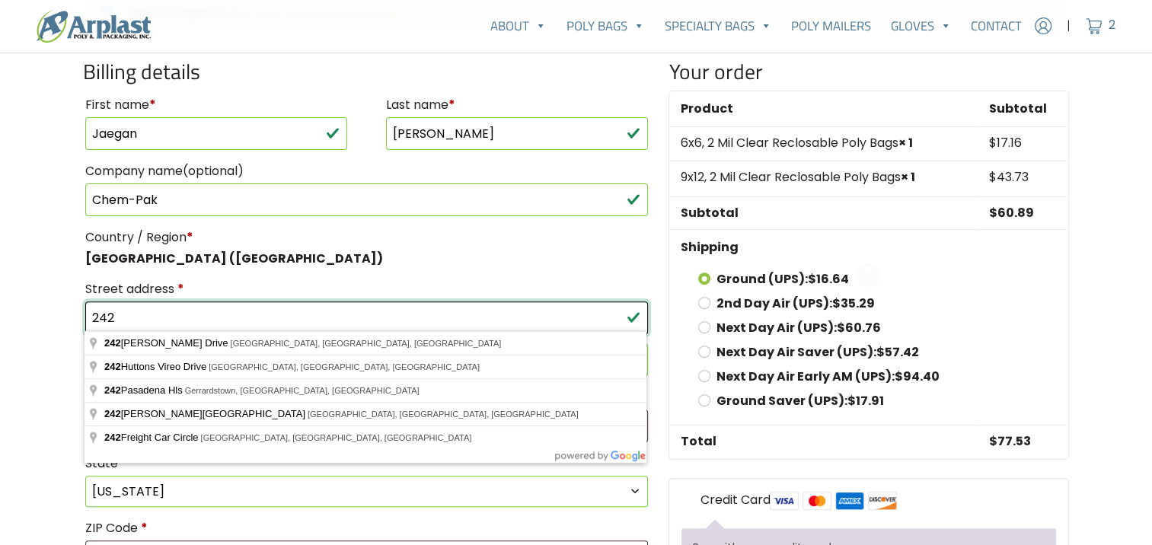
type input "242 Corning Way"
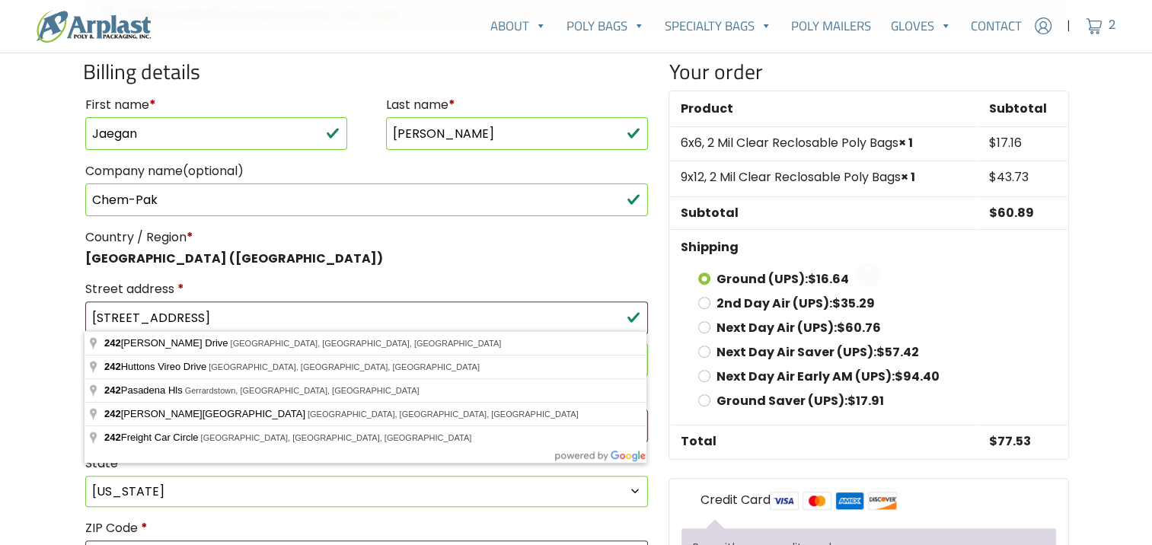
type input "Martinsburg, WV 25405"
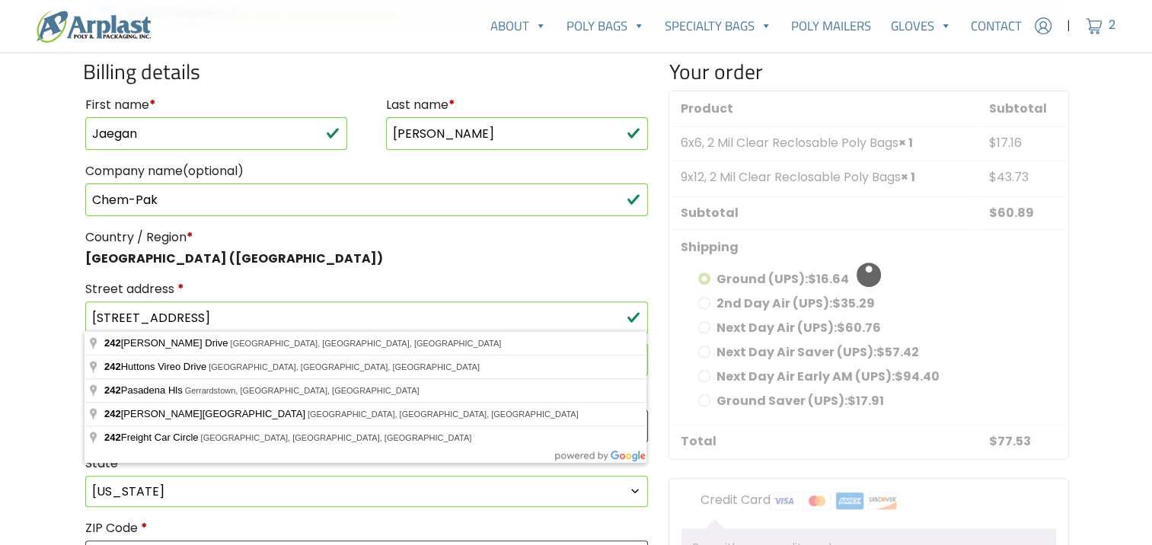
click at [301, 285] on label "Street address *" at bounding box center [366, 289] width 563 height 24
click at [301, 301] on input "242 Corning Way" at bounding box center [366, 317] width 563 height 33
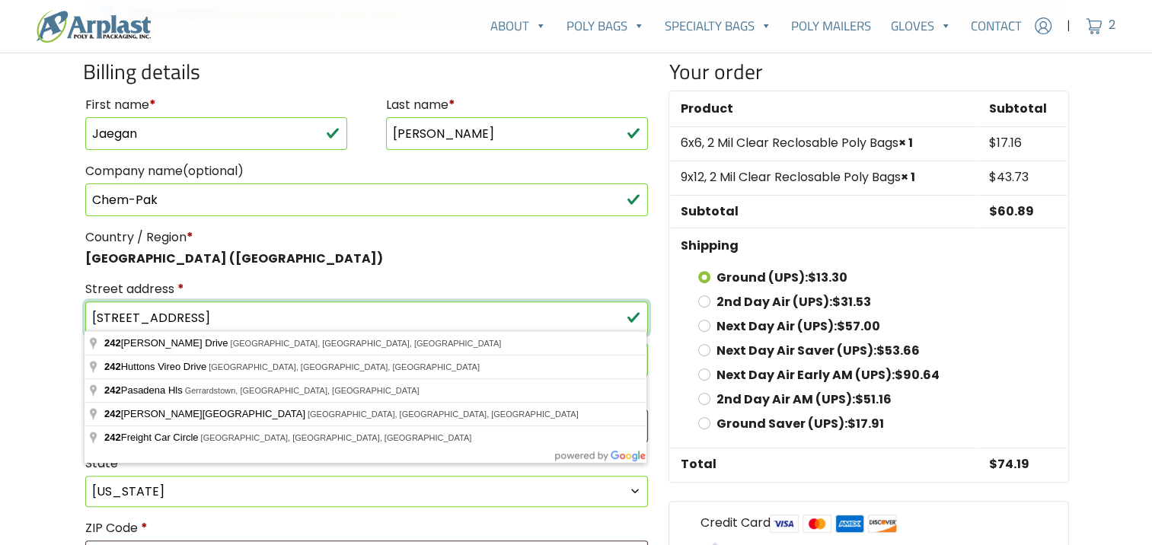
click at [219, 310] on input "242 Corning Way" at bounding box center [366, 317] width 563 height 33
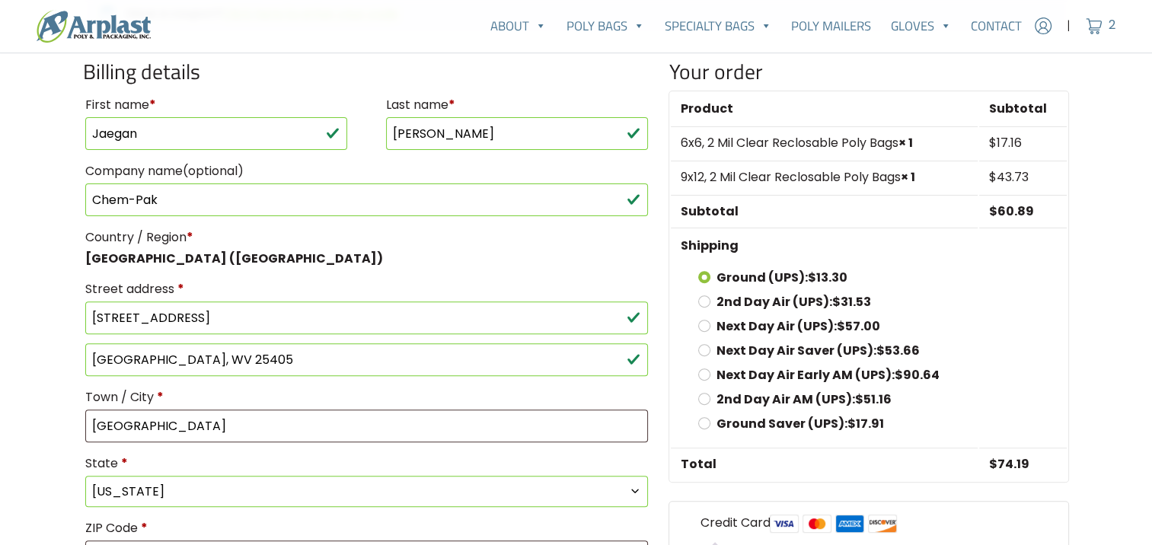
type input "242 Corning Way"
select select "WV"
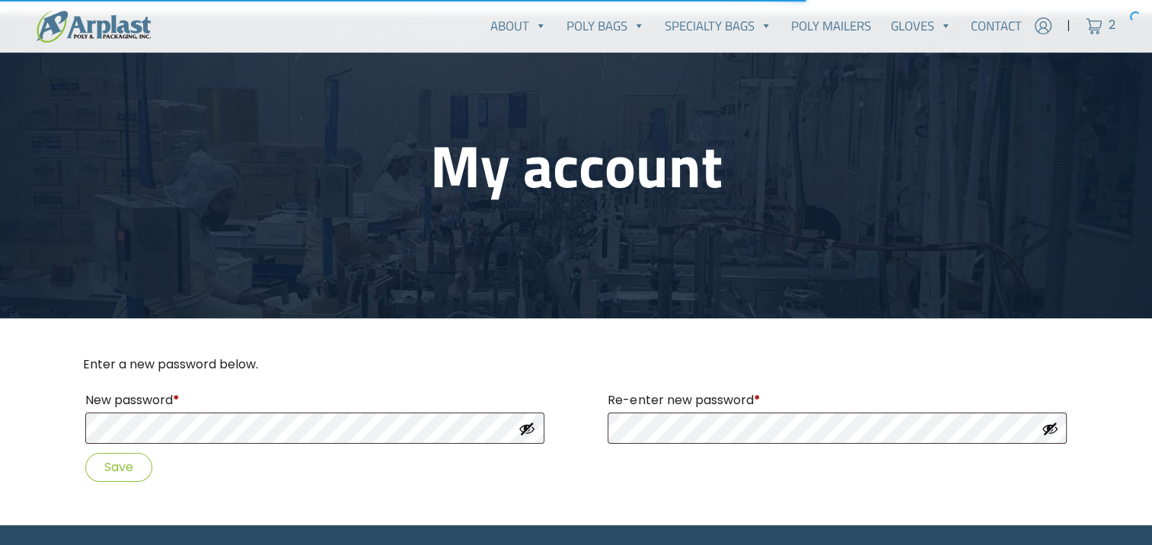
scroll to position [228, 0]
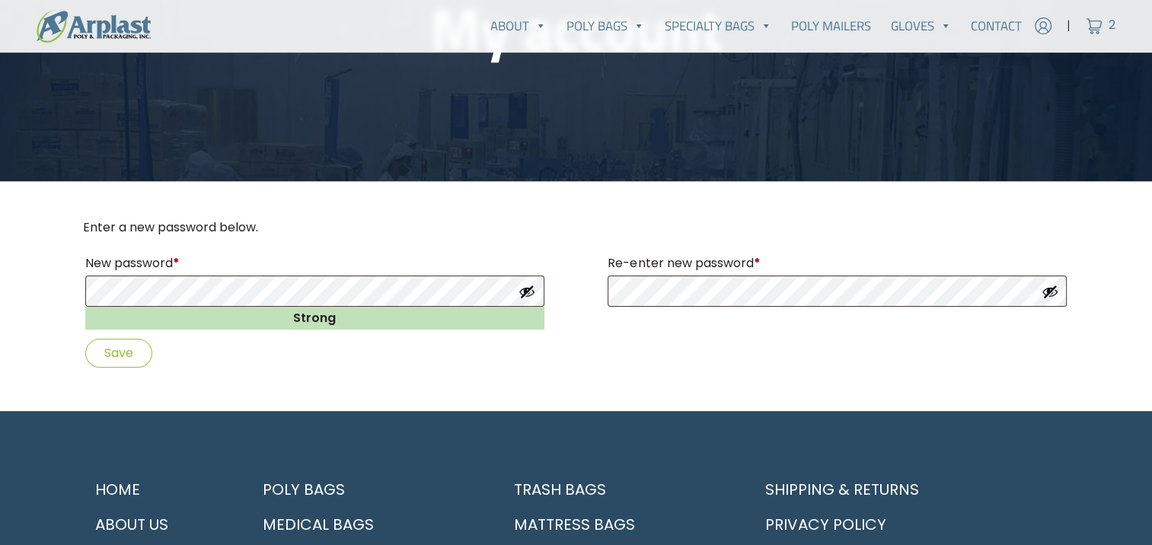
drag, startPoint x: 648, startPoint y: 368, endPoint x: 520, endPoint y: 389, distance: 129.6
click at [646, 368] on p "Save" at bounding box center [576, 352] width 986 height 33
click at [99, 347] on button "Save" at bounding box center [118, 353] width 67 height 28
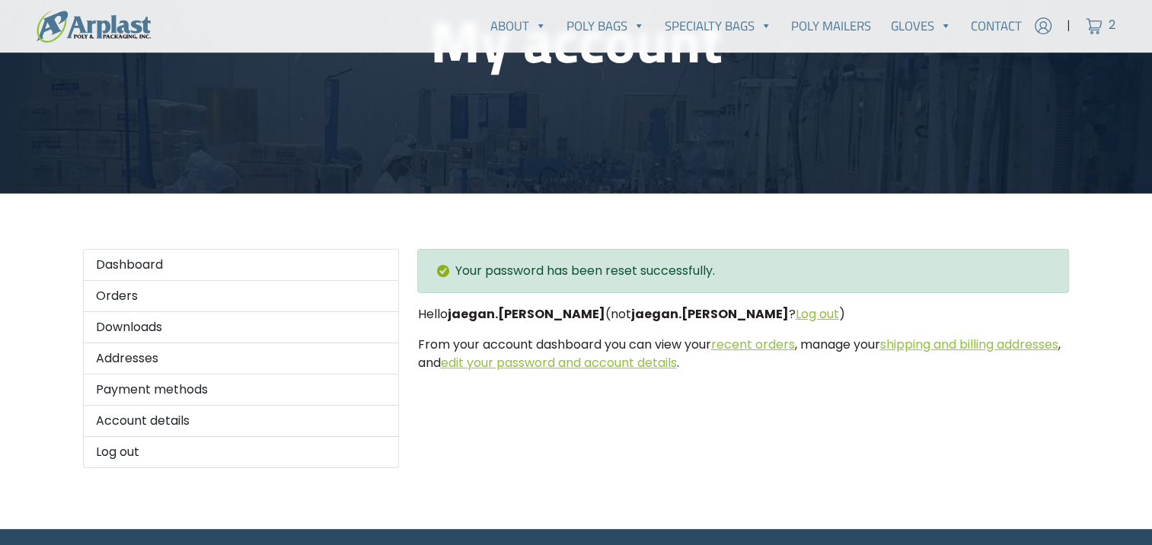
scroll to position [228, 0]
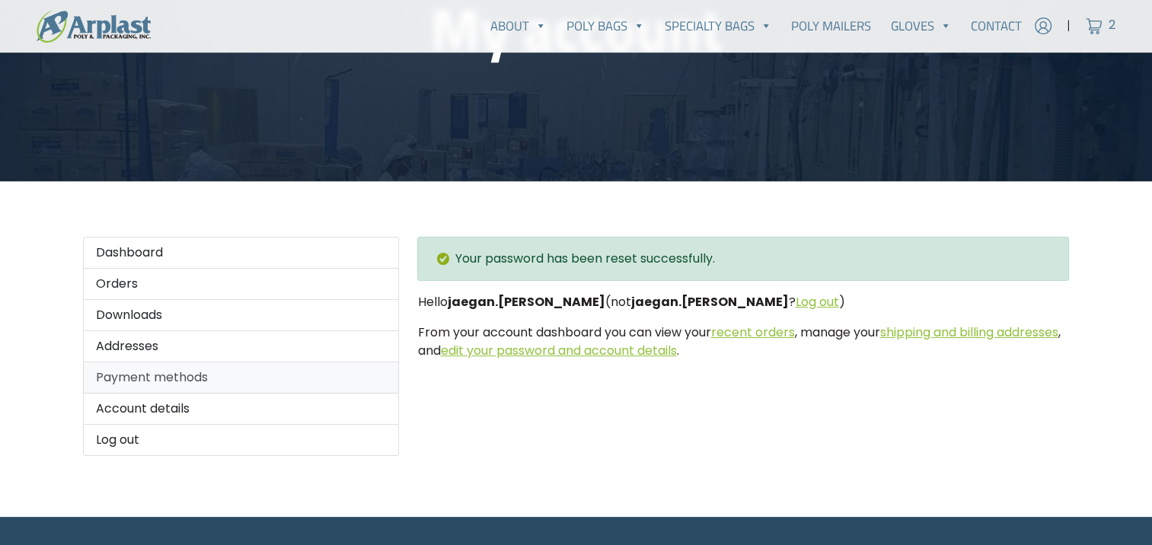
click at [181, 373] on link "Payment methods" at bounding box center [241, 377] width 317 height 31
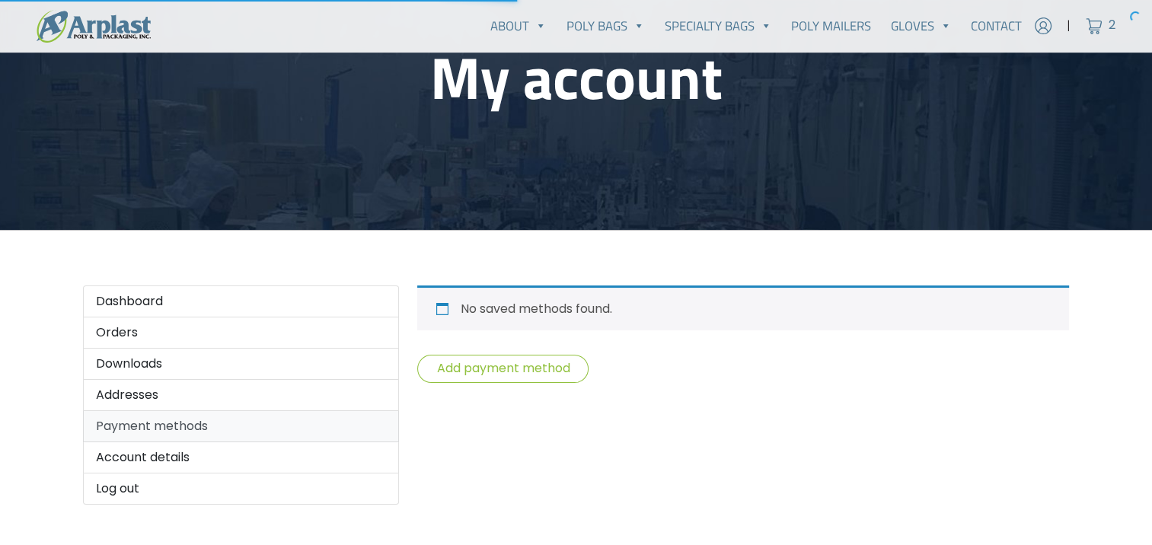
scroll to position [304, 0]
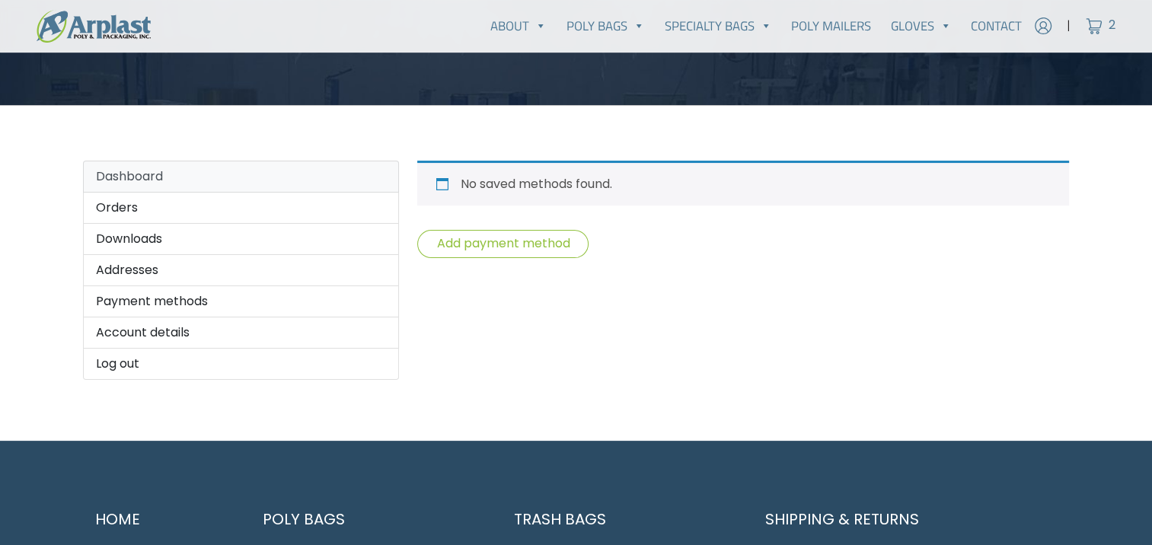
click at [161, 188] on link "Dashboard" at bounding box center [241, 177] width 317 height 32
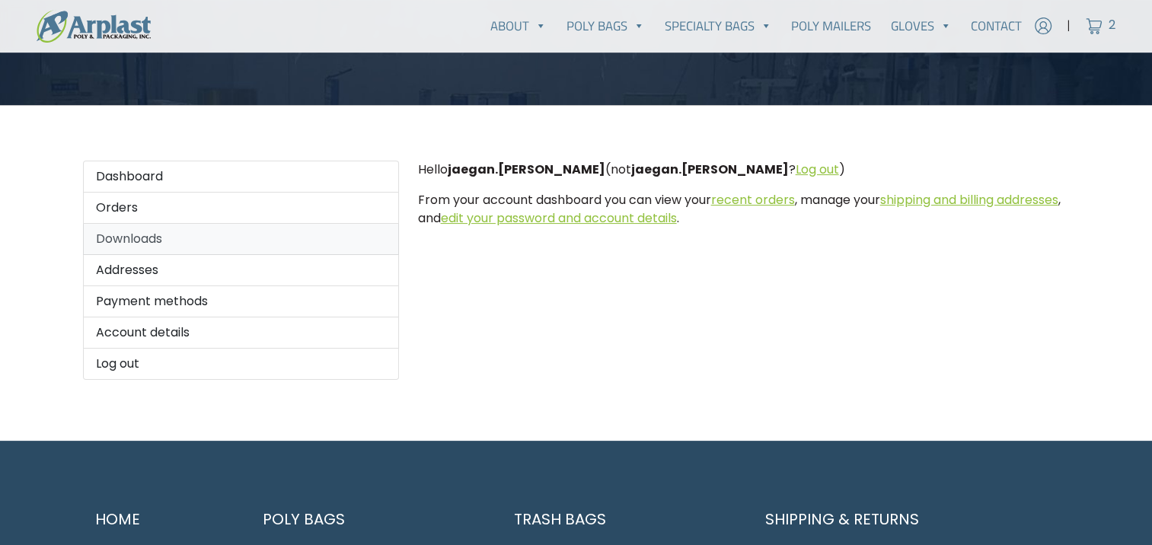
click at [139, 246] on link "Downloads" at bounding box center [241, 239] width 317 height 31
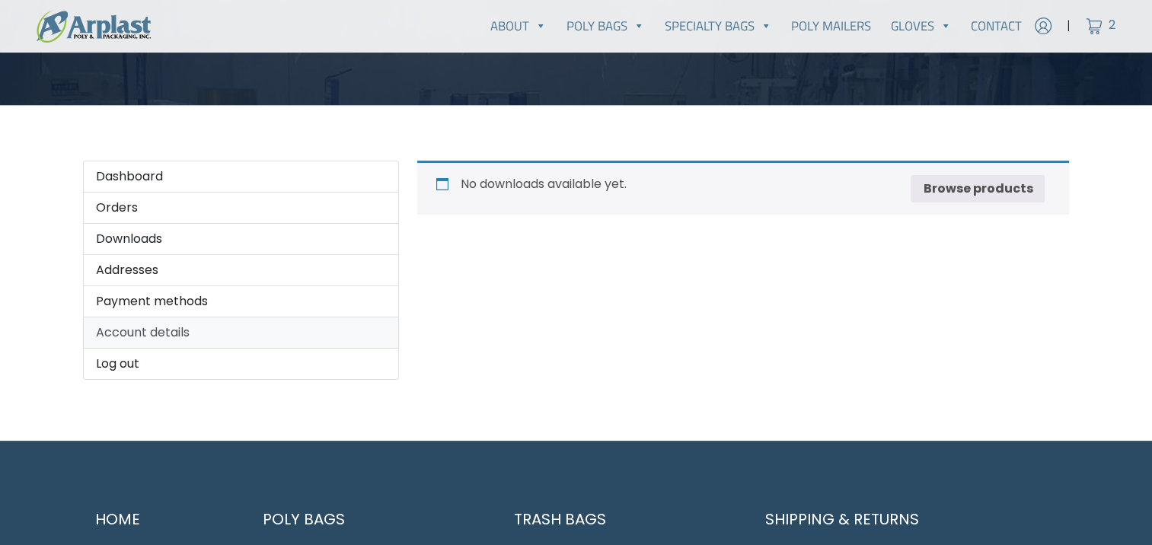
click at [192, 336] on link "Account details" at bounding box center [241, 332] width 317 height 31
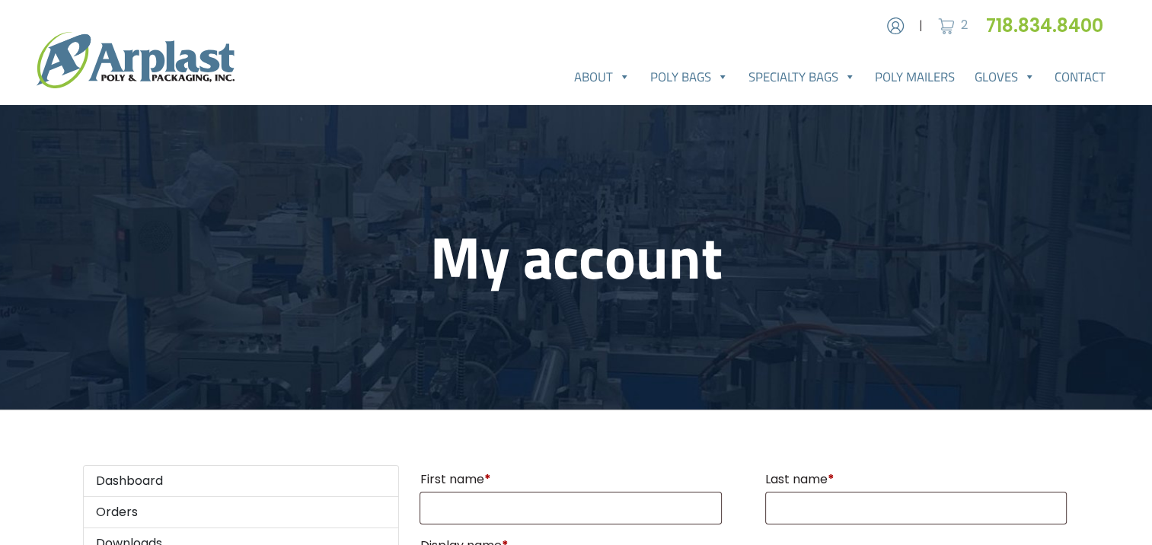
click at [961, 26] on span "2" at bounding box center [964, 25] width 7 height 18
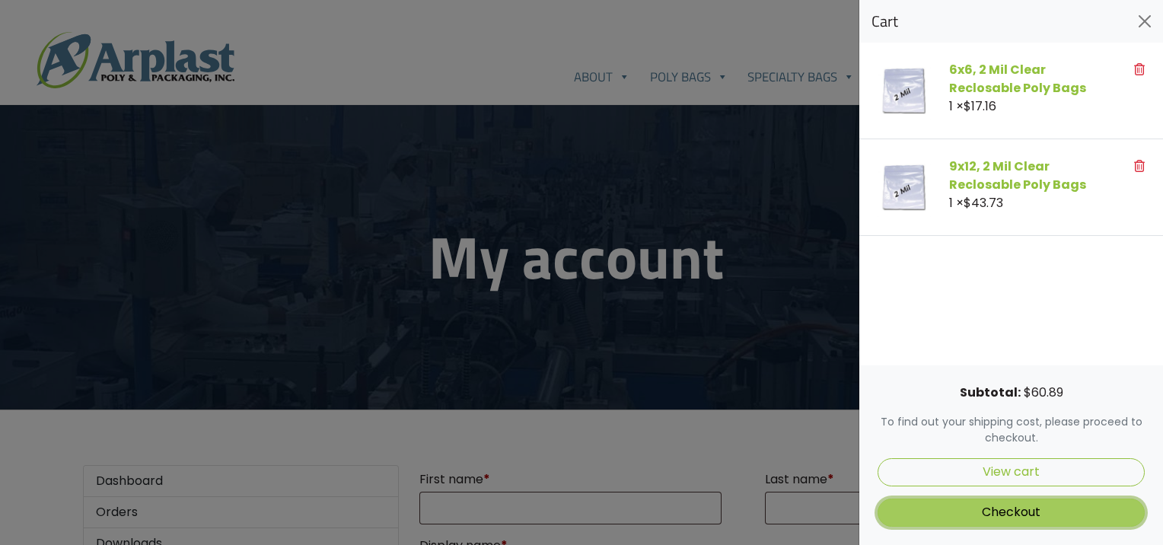
click at [983, 516] on link "Checkout" at bounding box center [1011, 513] width 267 height 28
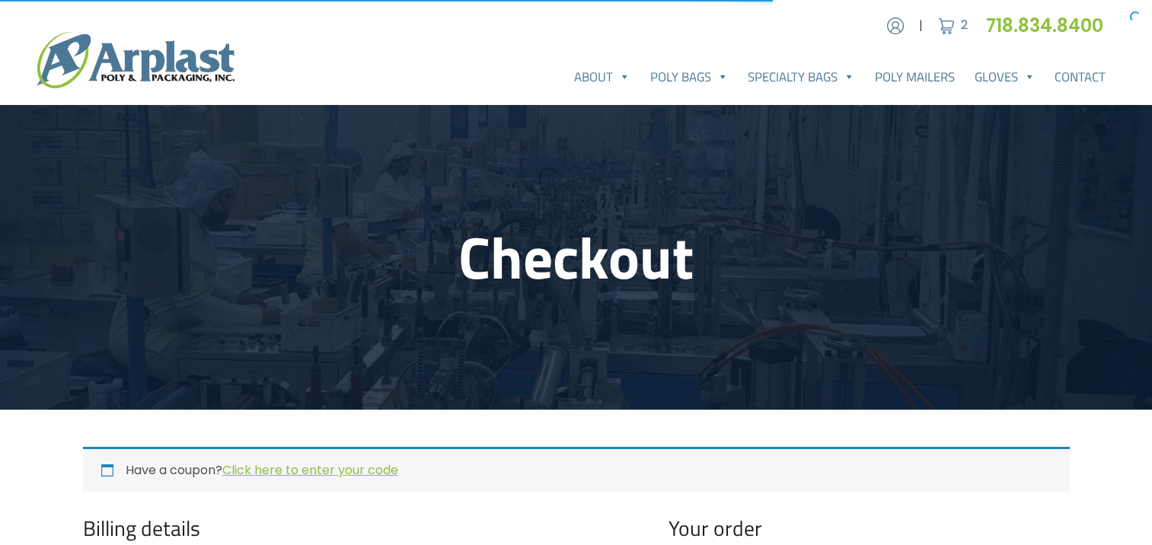
select select "WV"
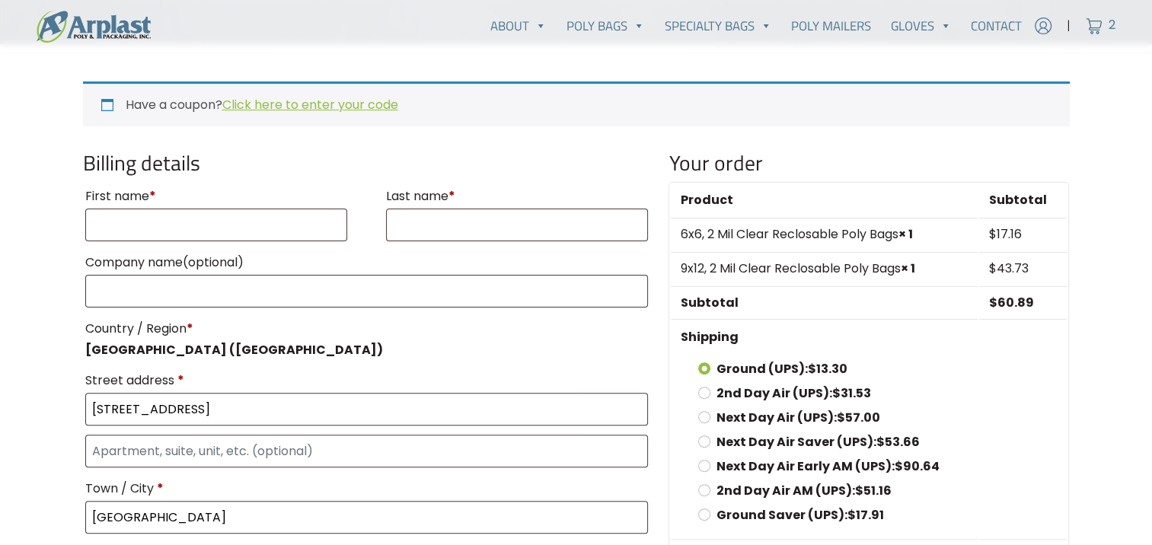
scroll to position [457, 0]
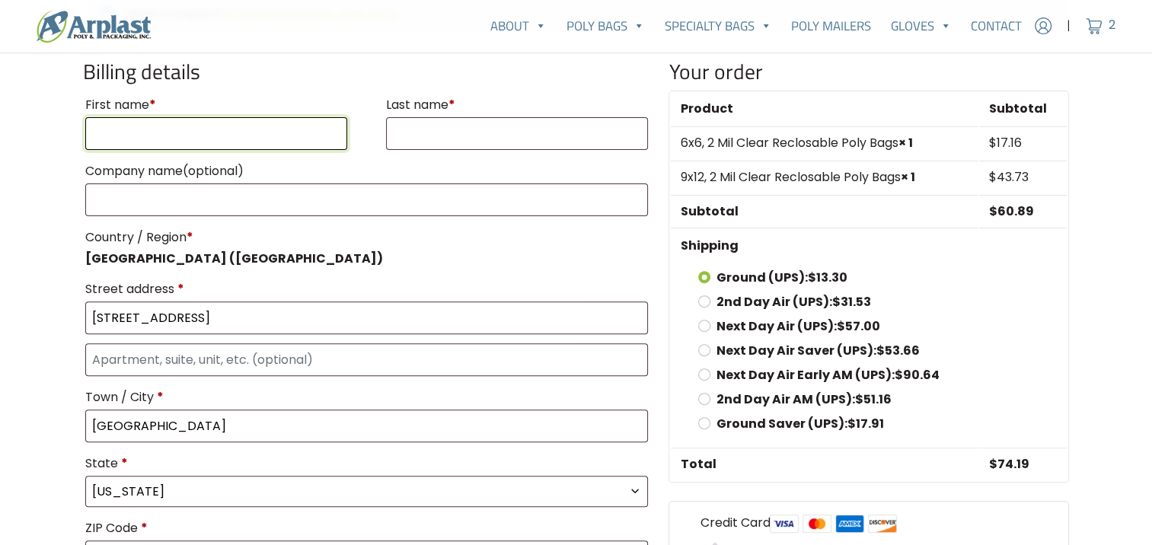
click at [200, 134] on input "First name *" at bounding box center [216, 133] width 263 height 33
type input "Jaegan"
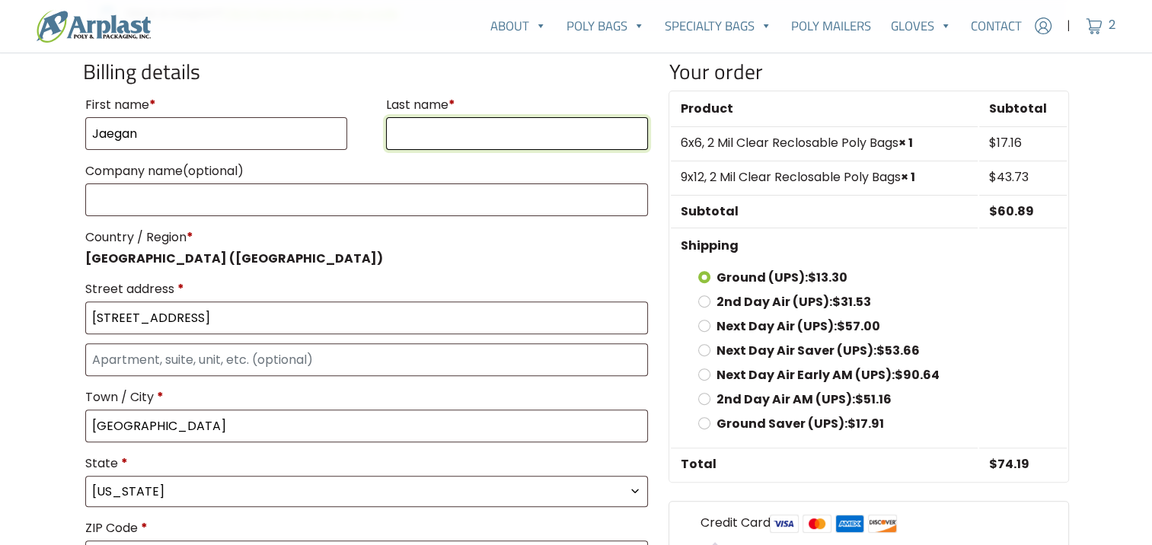
type input "[PERSON_NAME]"
type input "Chem-Pak"
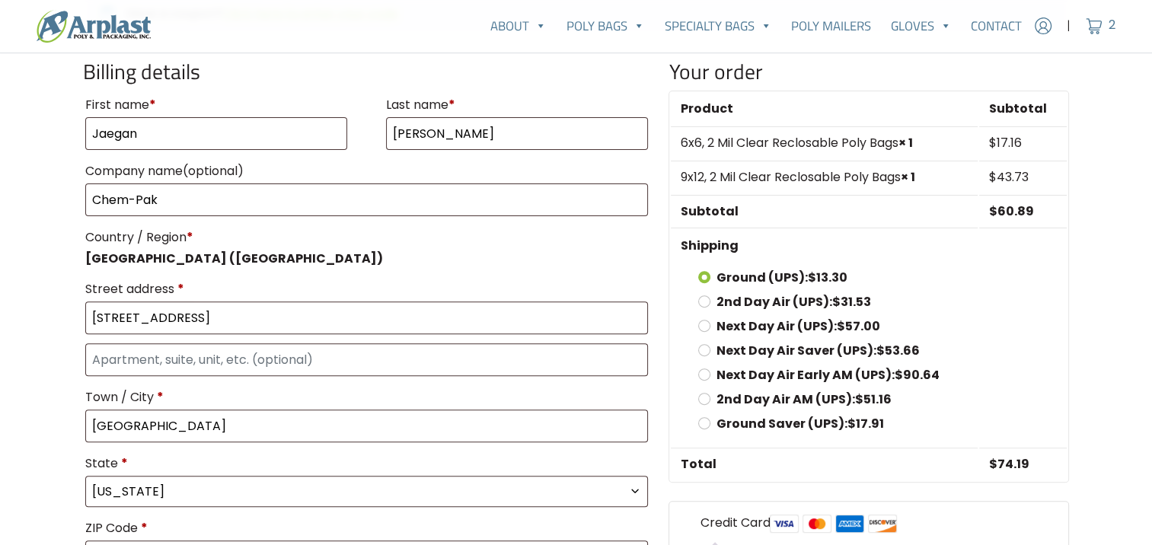
type input "13049013885"
click at [378, 245] on label "Country / Region *" at bounding box center [366, 237] width 563 height 24
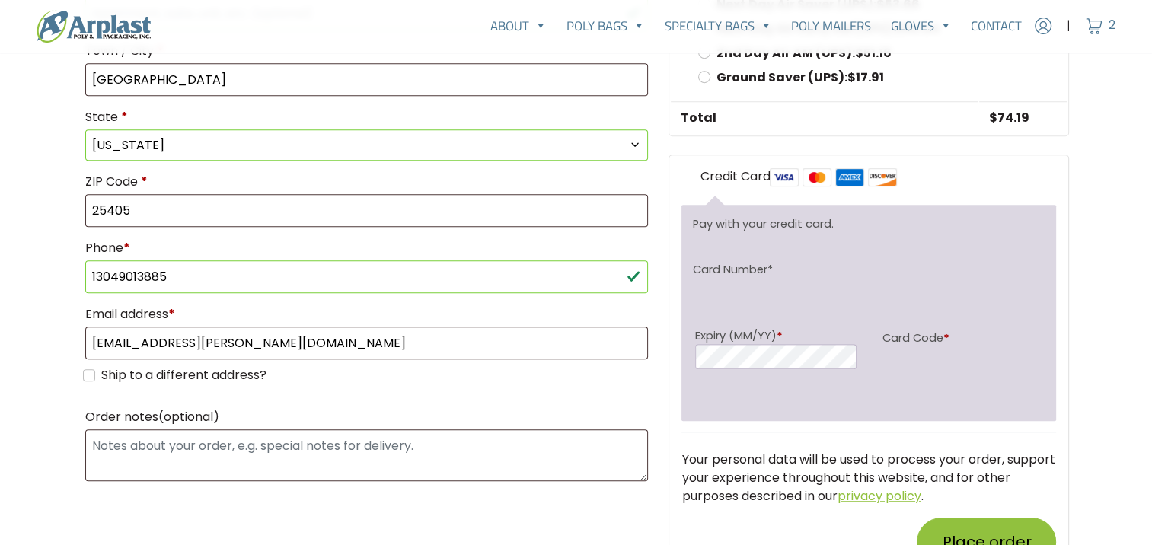
scroll to position [837, 0]
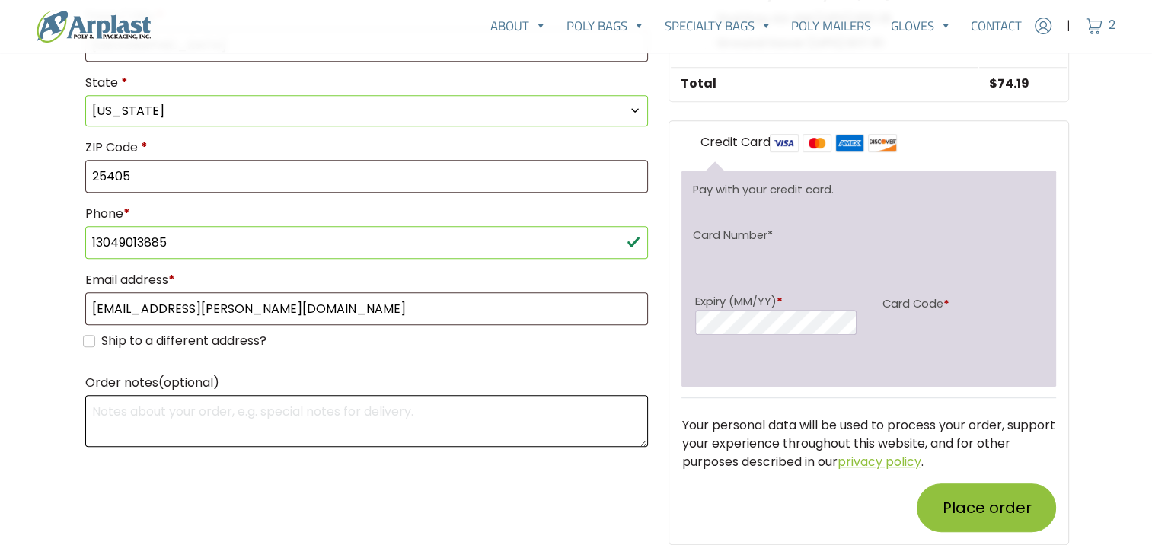
click at [320, 409] on textarea "Order notes (optional)" at bounding box center [366, 421] width 563 height 52
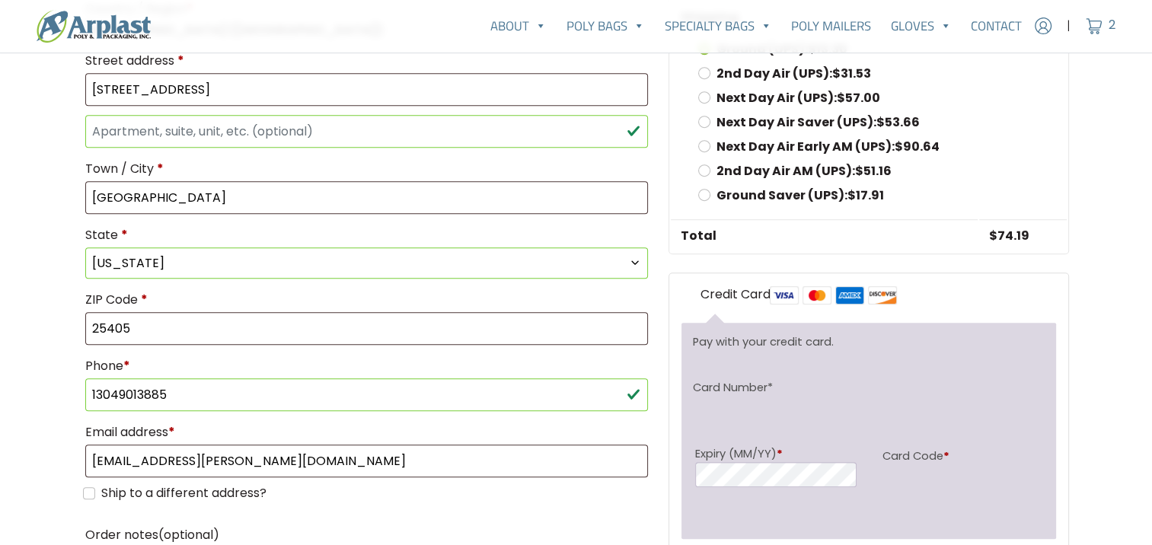
scroll to position [761, 0]
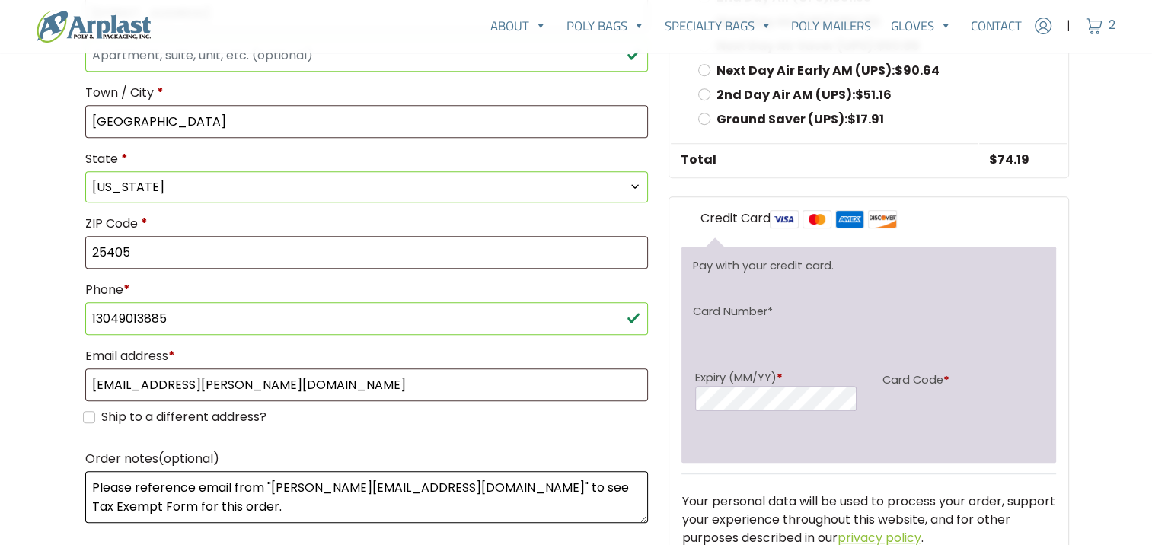
type textarea "Please reference email from "[PERSON_NAME][EMAIL_ADDRESS][DOMAIN_NAME]" to see …"
drag, startPoint x: 1101, startPoint y: 247, endPoint x: 1105, endPoint y: 241, distance: 8.2
click at [1102, 242] on main "Checkout Have a coupon? Click here to enter your code If you have a coupon code…" at bounding box center [576, 1] width 1152 height 1314
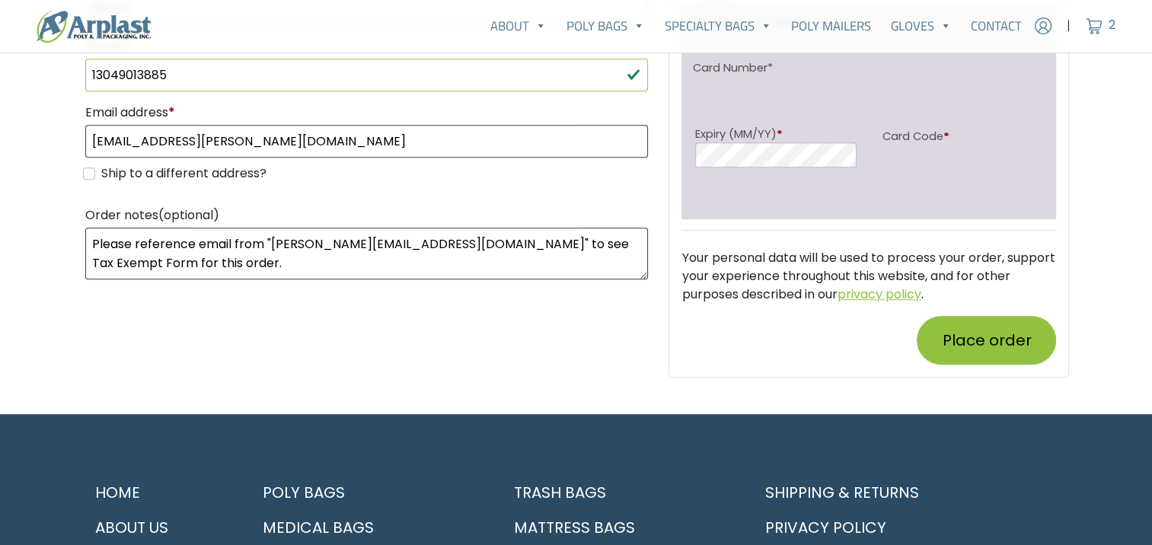
scroll to position [1066, 0]
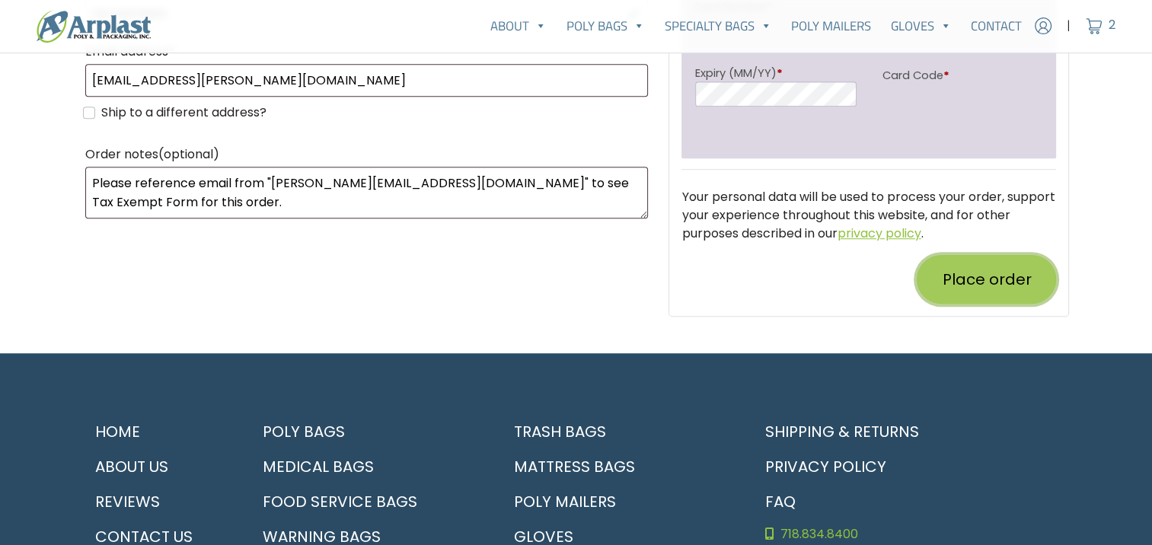
click at [1018, 283] on button "Place order" at bounding box center [985, 279] width 139 height 49
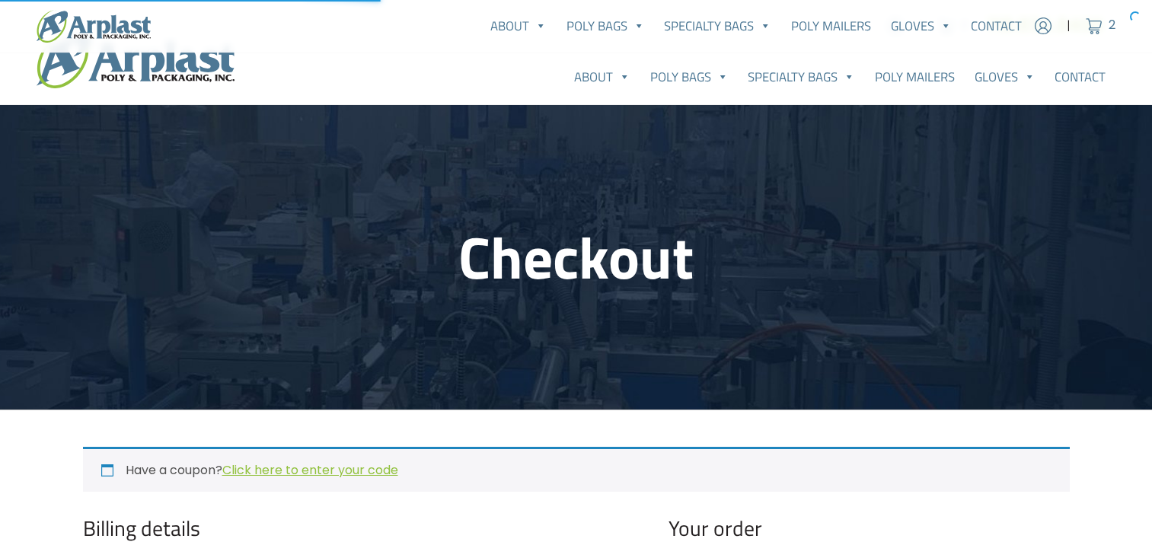
select select "WV"
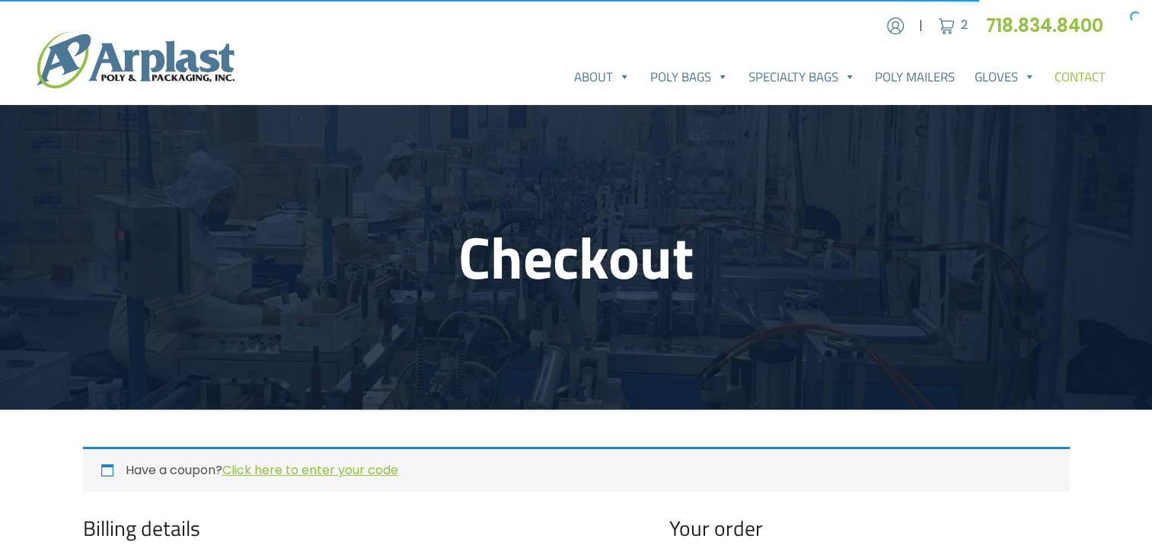
click at [1078, 81] on link "Contact" at bounding box center [1079, 77] width 71 height 30
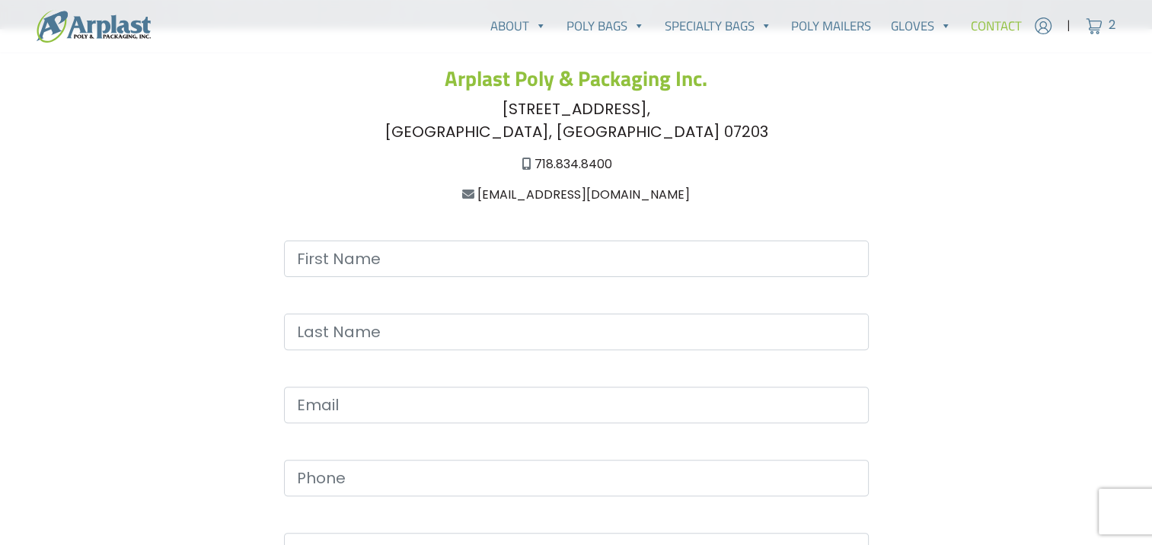
drag, startPoint x: 477, startPoint y: 105, endPoint x: 671, endPoint y: 110, distance: 194.9
click at [671, 110] on div "[STREET_ADDRESS]" at bounding box center [576, 120] width 986 height 46
drag, startPoint x: 511, startPoint y: 132, endPoint x: 639, endPoint y: 133, distance: 128.6
click at [639, 133] on div "[STREET_ADDRESS]" at bounding box center [576, 120] width 986 height 46
copy div "[GEOGRAPHIC_DATA], [GEOGRAPHIC_DATA] 07203"
